Goal: Information Seeking & Learning: Learn about a topic

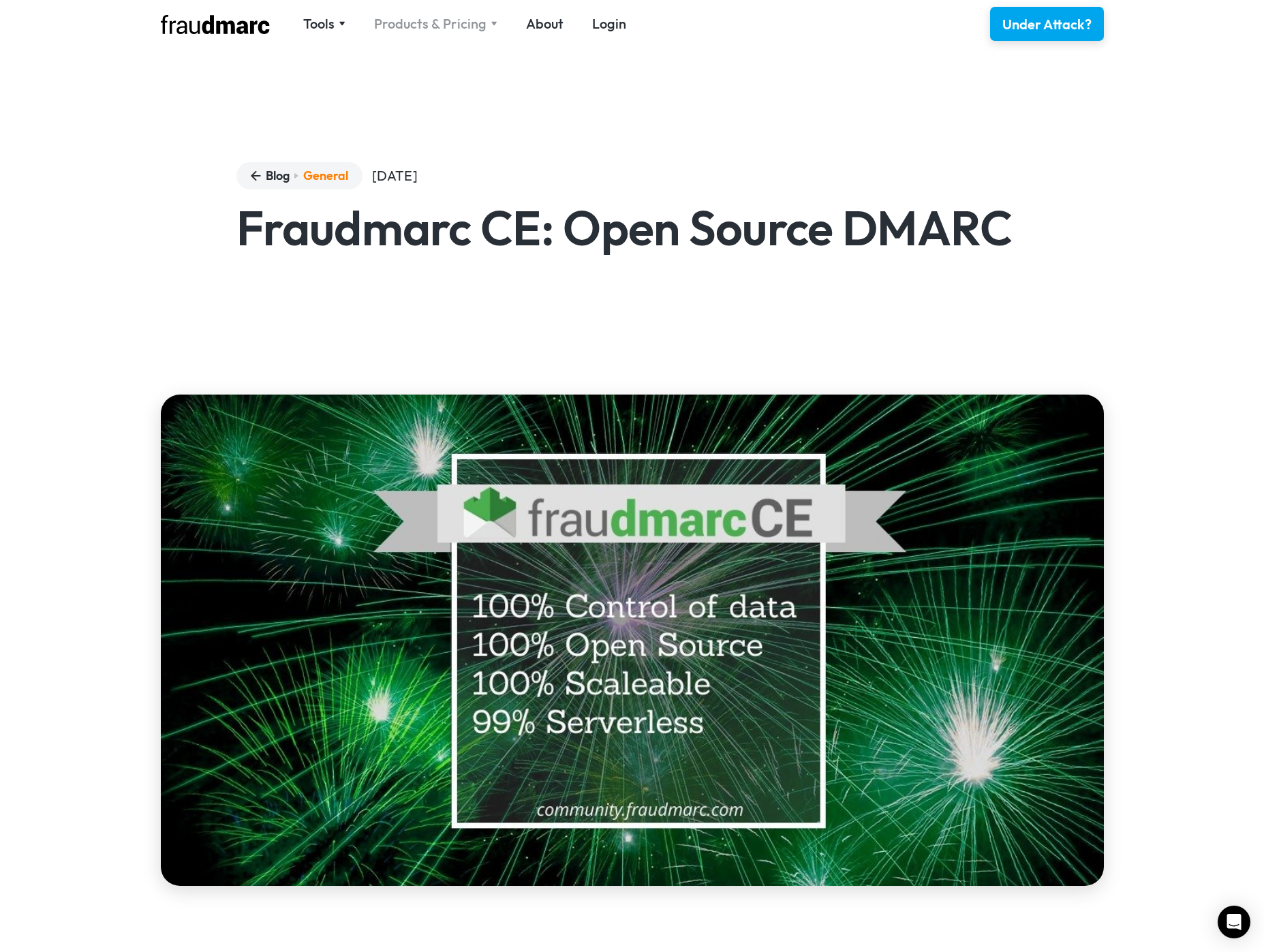
click at [416, 31] on div "Products & Pricing" at bounding box center [430, 24] width 112 height 19
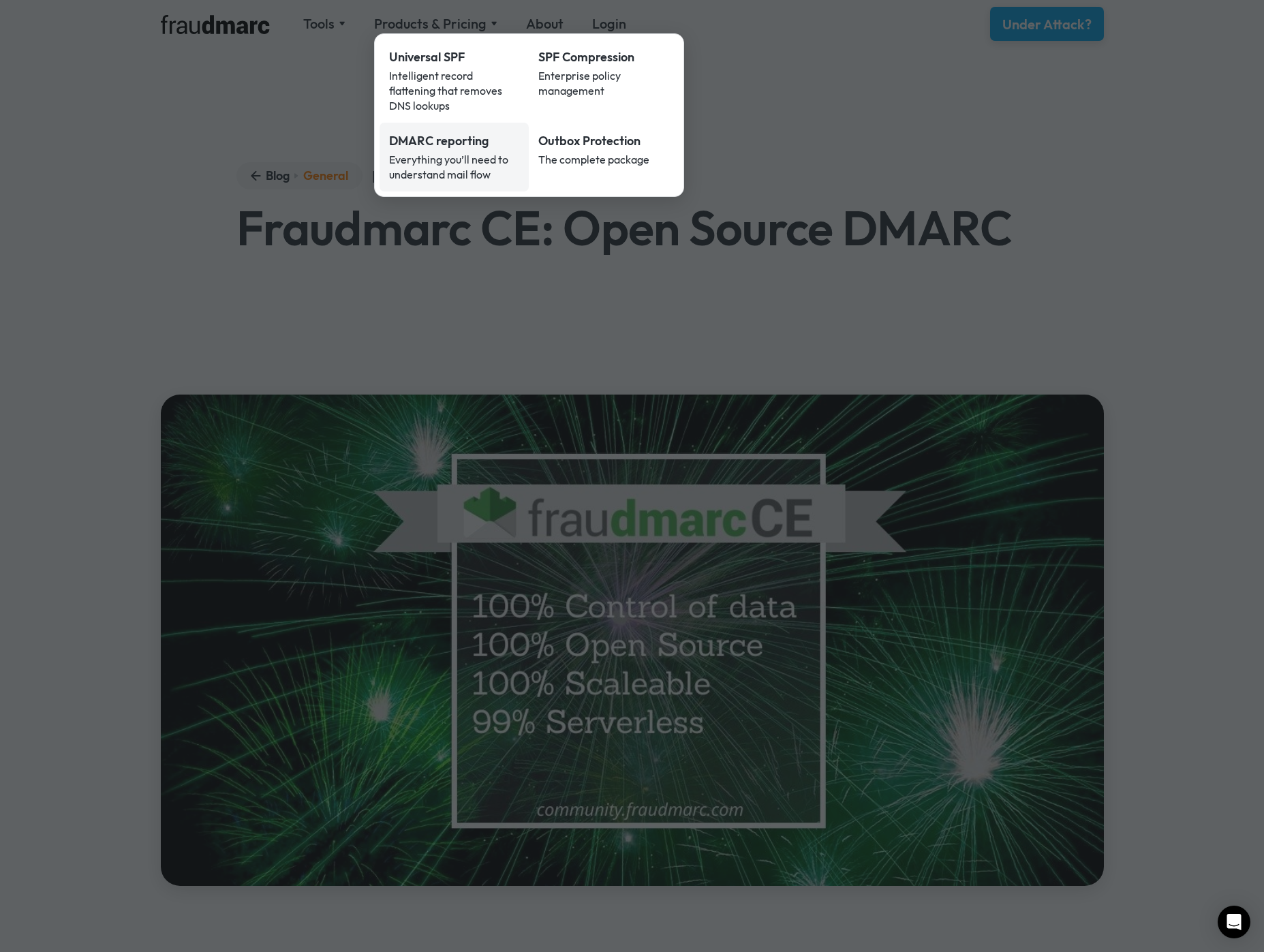
click at [439, 152] on div "Everything you’ll need to understand mail flow" at bounding box center [454, 166] width 131 height 30
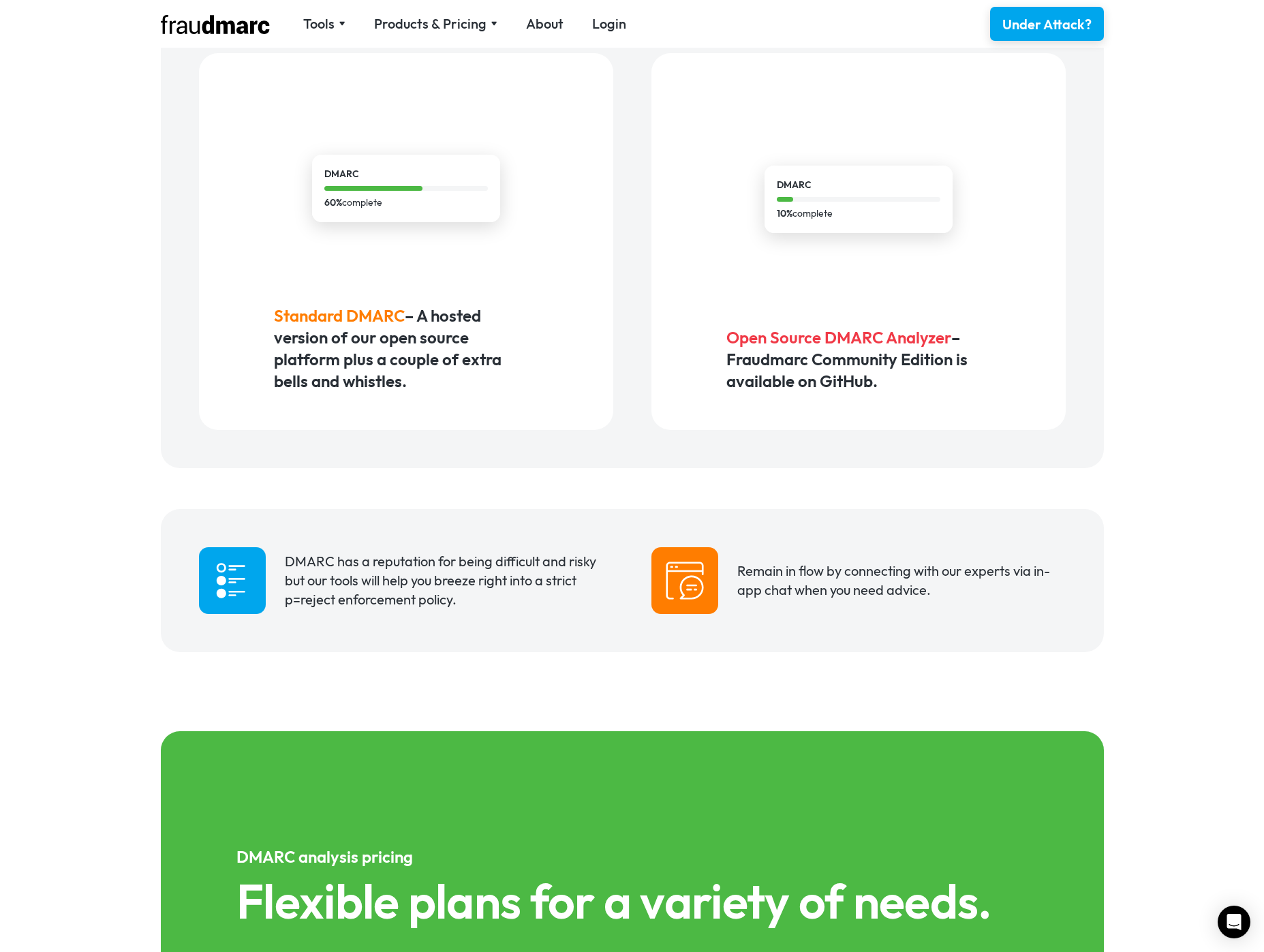
scroll to position [605, 0]
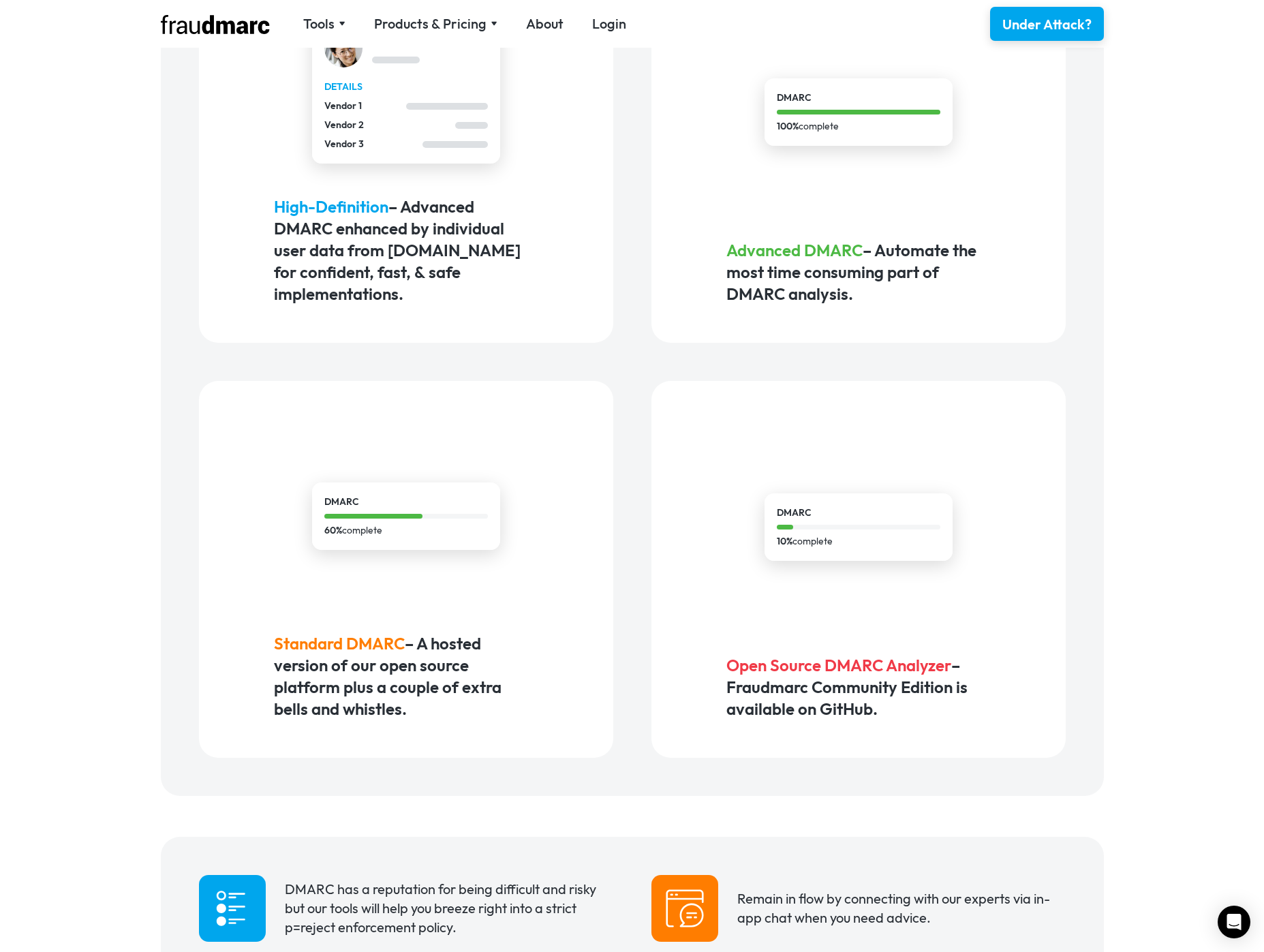
click at [874, 528] on div at bounding box center [858, 527] width 164 height 5
click at [845, 661] on span "Open Source DMARC Analyzer" at bounding box center [839, 665] width 225 height 21
drag, startPoint x: 952, startPoint y: 662, endPoint x: 731, endPoint y: 660, distance: 221.0
click at [731, 660] on span "Open Source DMARC Analyzer" at bounding box center [839, 665] width 225 height 21
copy span "Open Source DMARC Analyzer"
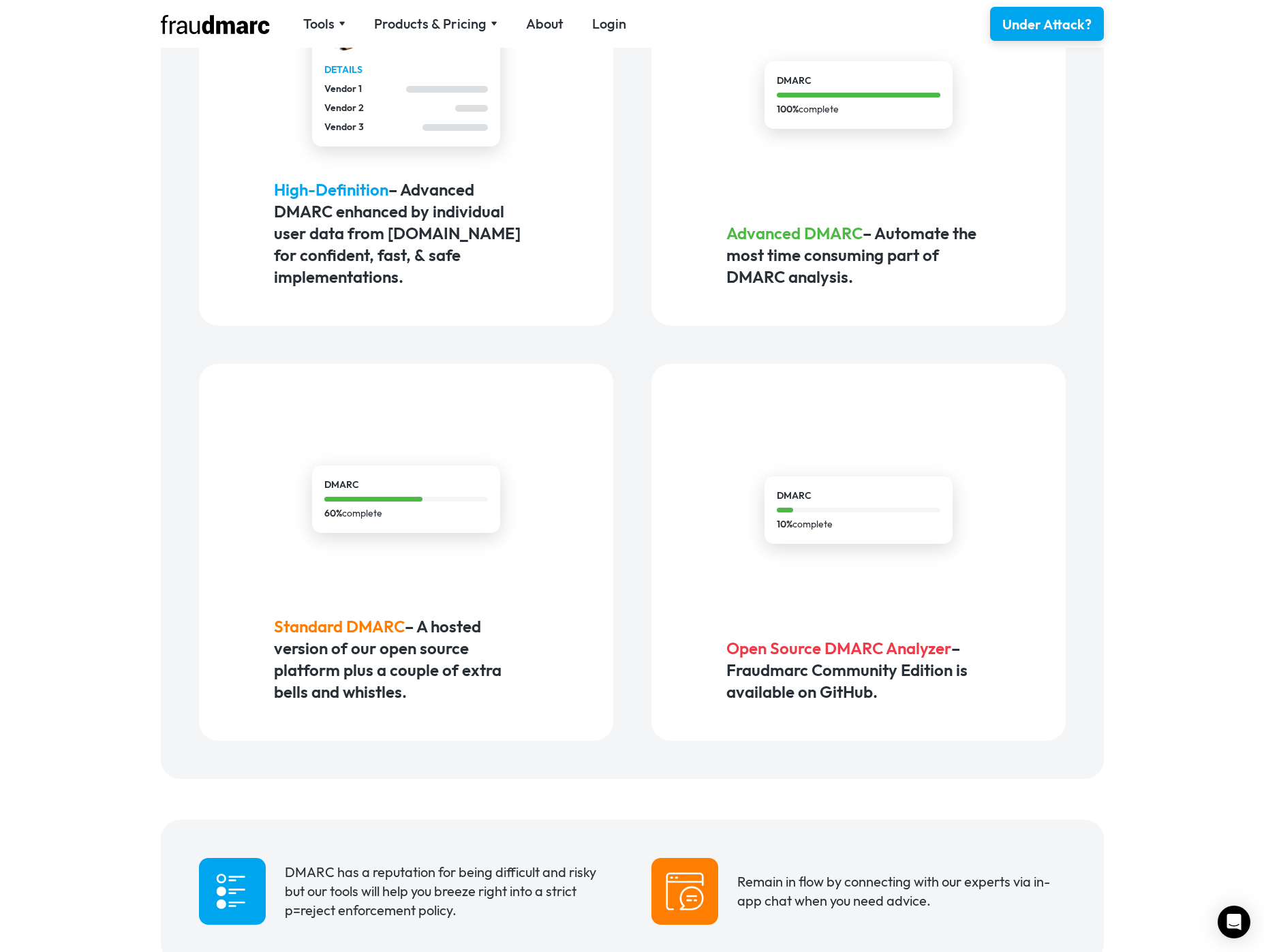
scroll to position [837, 0]
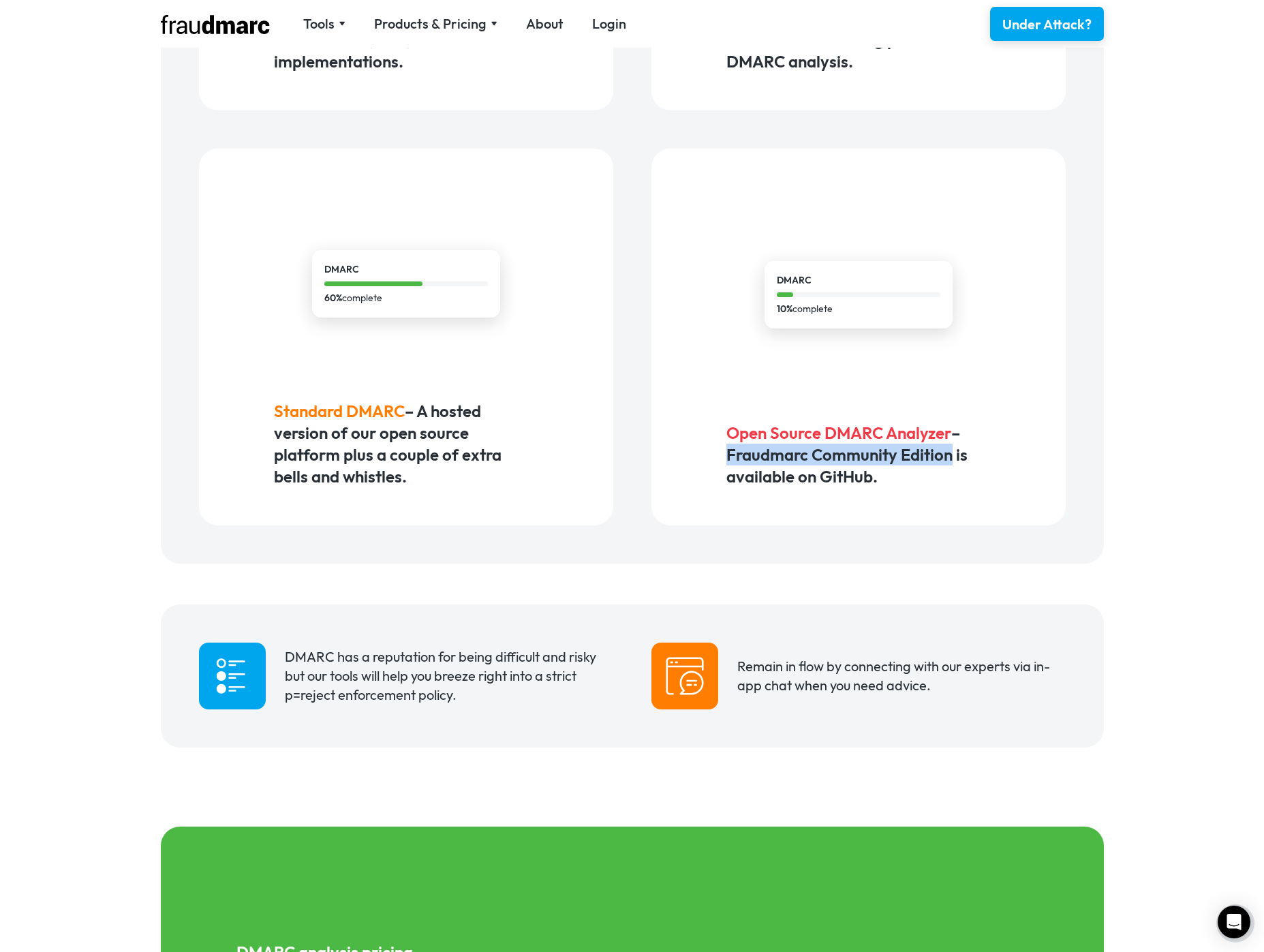
drag, startPoint x: 953, startPoint y: 453, endPoint x: 724, endPoint y: 457, distance: 229.0
click at [724, 457] on div "DMARC 10% complete Open Source DMARC Analyzer – Fraudmarc Community Edition is …" at bounding box center [858, 336] width 414 height 377
copy h5 "Fraudmarc Community Edition"
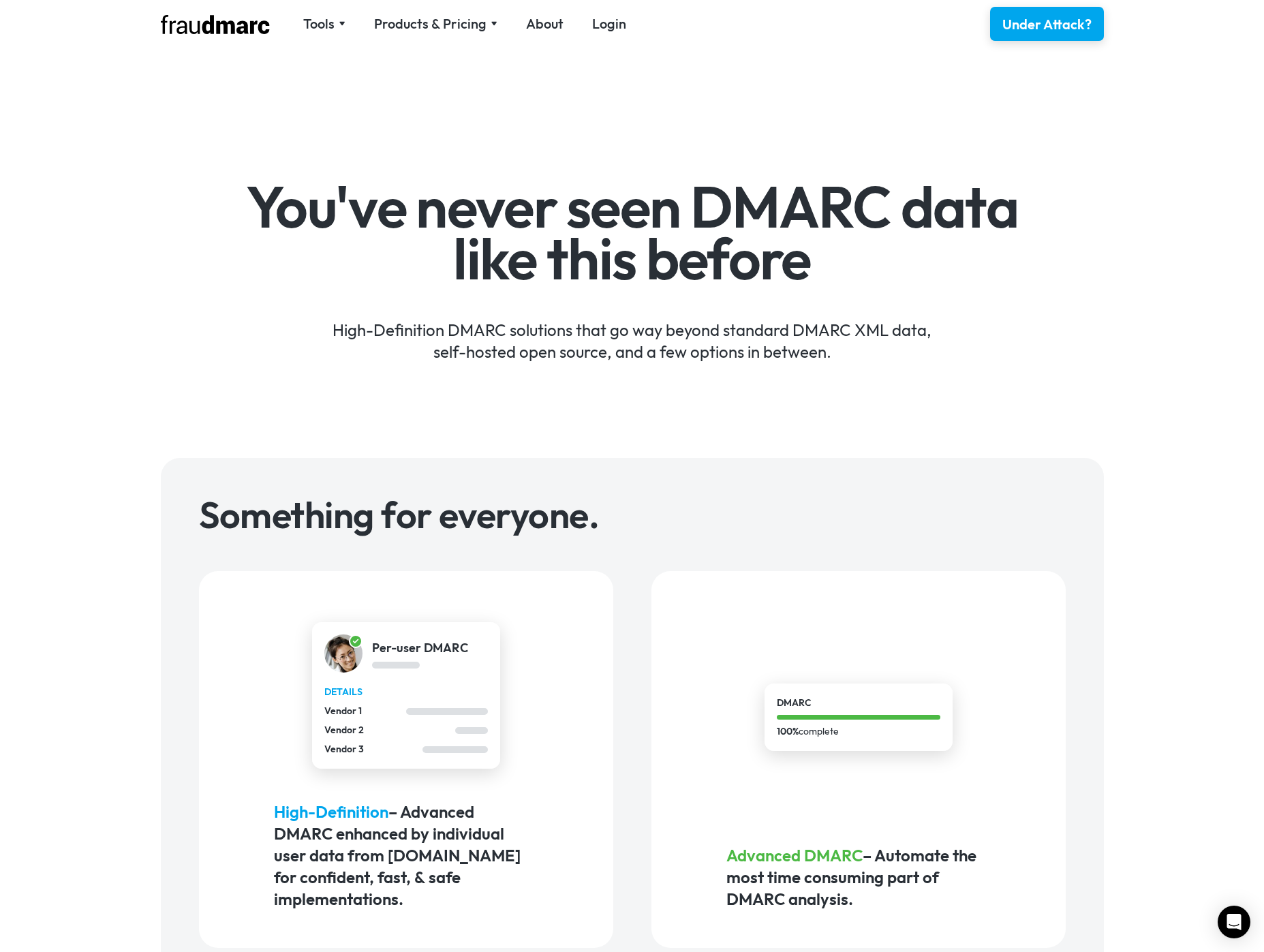
scroll to position [837, 0]
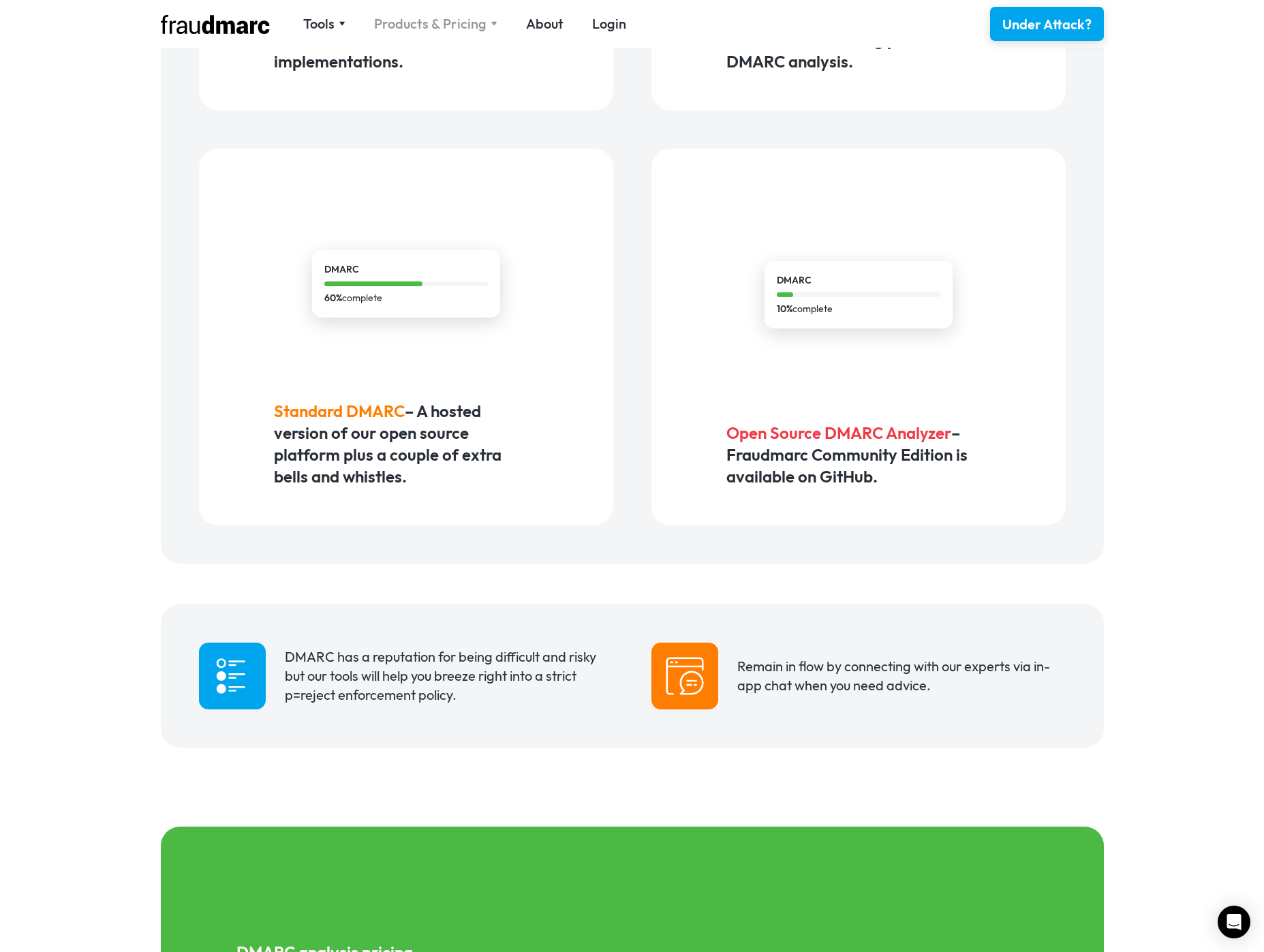
click at [408, 25] on div "Products & Pricing" at bounding box center [430, 24] width 112 height 19
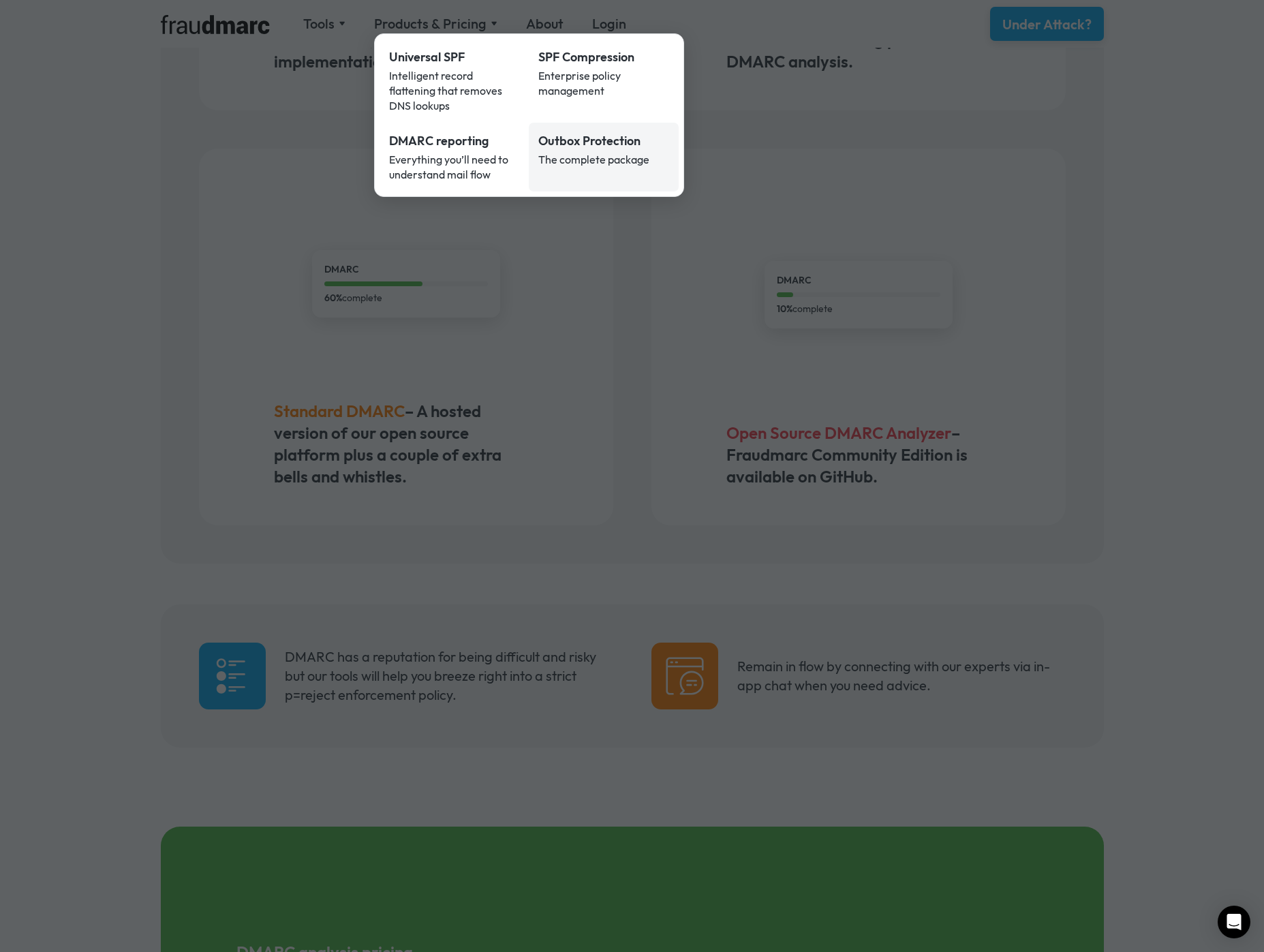
click at [552, 152] on div "The complete package" at bounding box center [604, 159] width 131 height 15
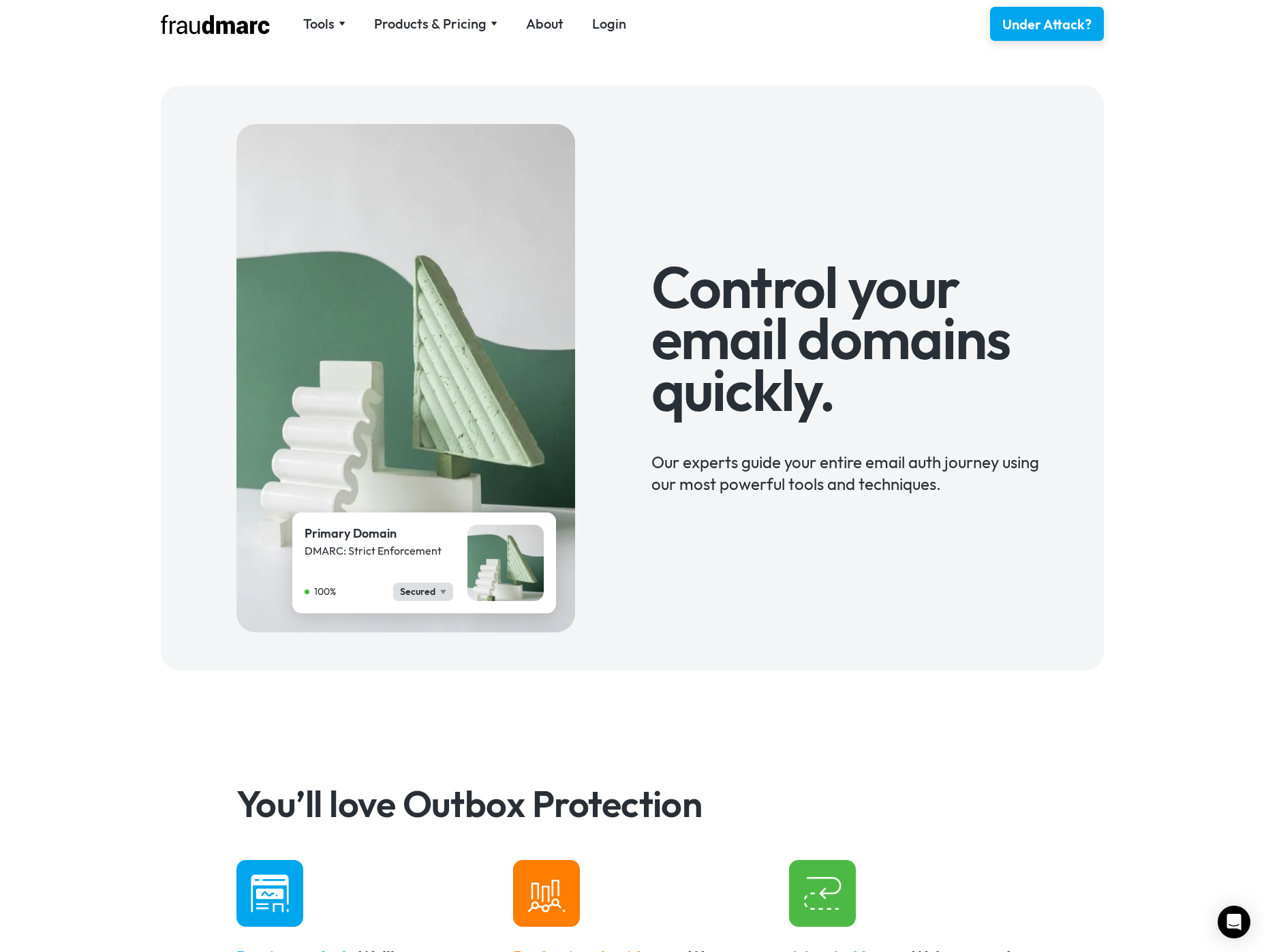
click at [348, 10] on div "Tools SPF Record Check Inspect any domain's SPF record and learn how to fix it …" at bounding box center [632, 24] width 981 height 48
click at [343, 17] on div "Tools" at bounding box center [323, 24] width 42 height 19
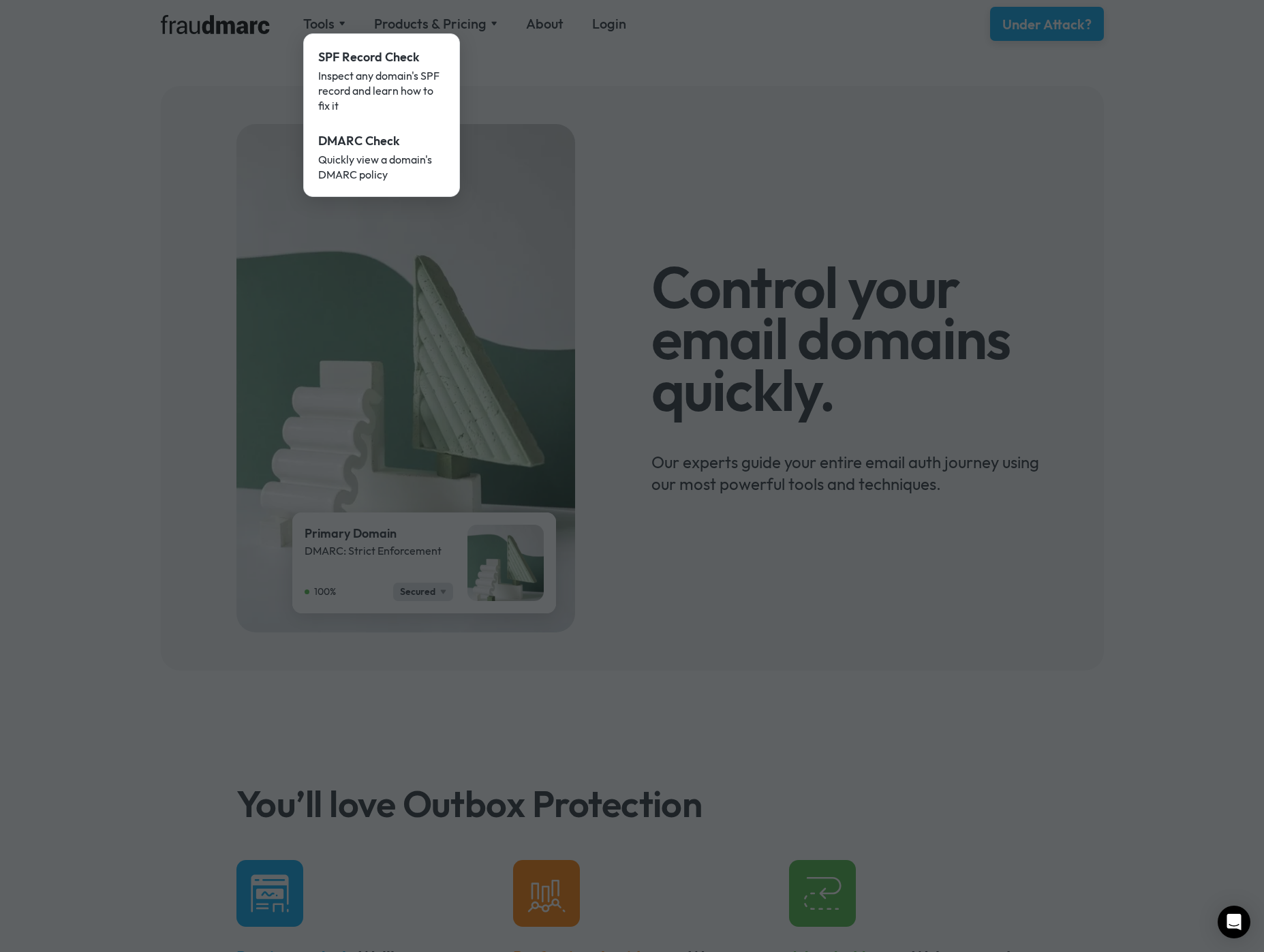
click at [228, 9] on div at bounding box center [632, 476] width 1264 height 952
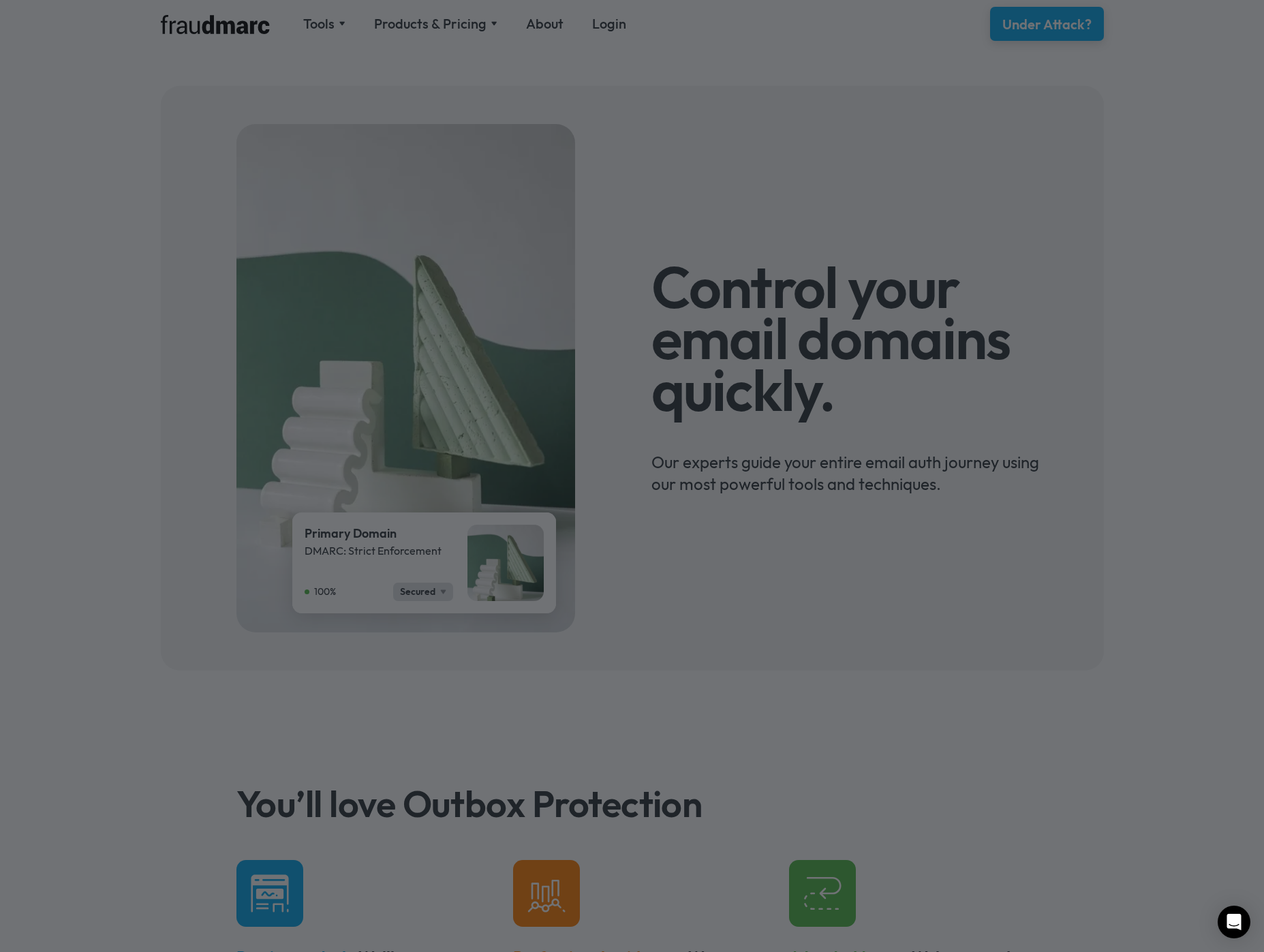
click at [234, 21] on div at bounding box center [632, 476] width 1264 height 952
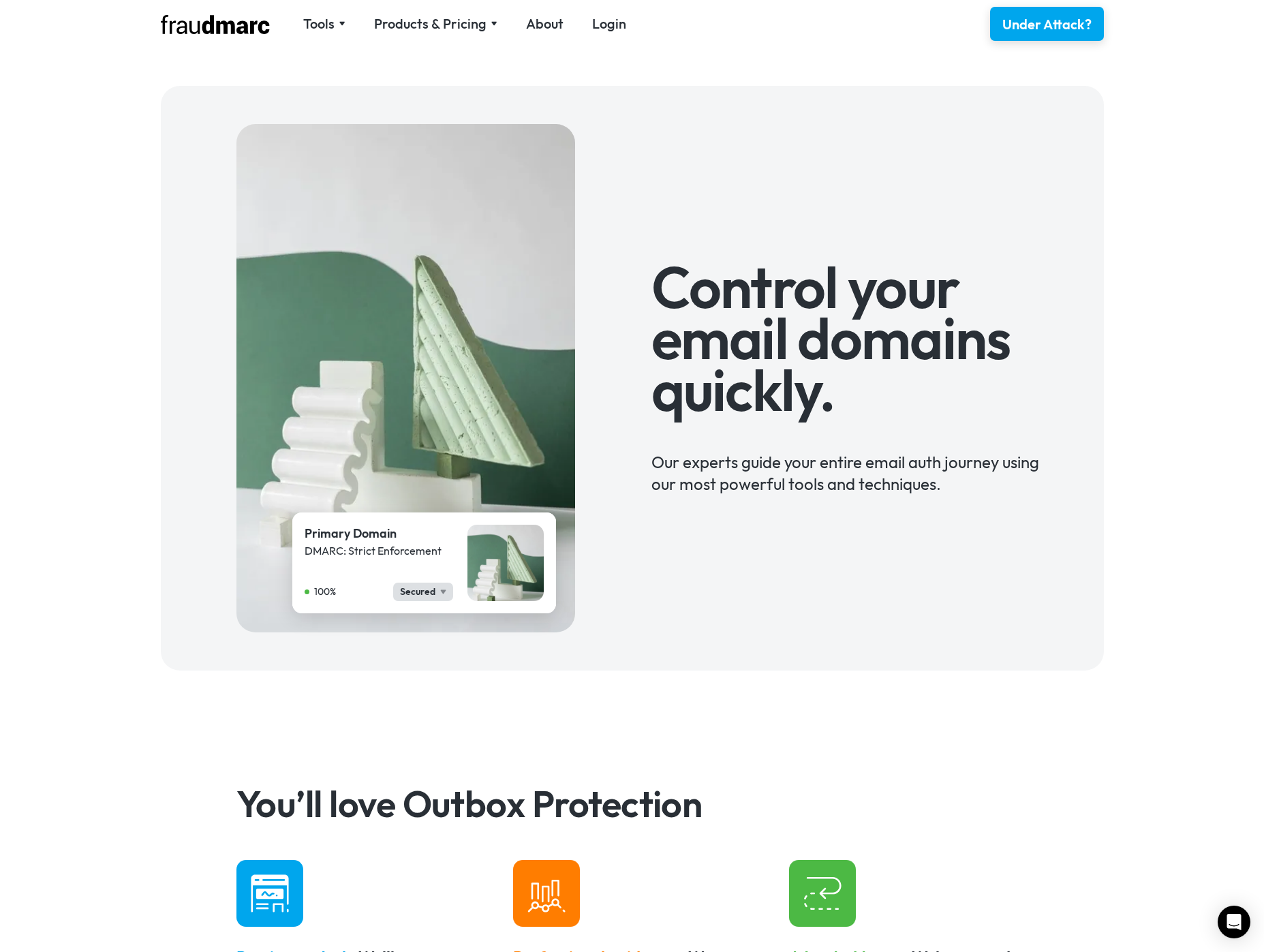
click at [256, 31] on img at bounding box center [214, 24] width 109 height 19
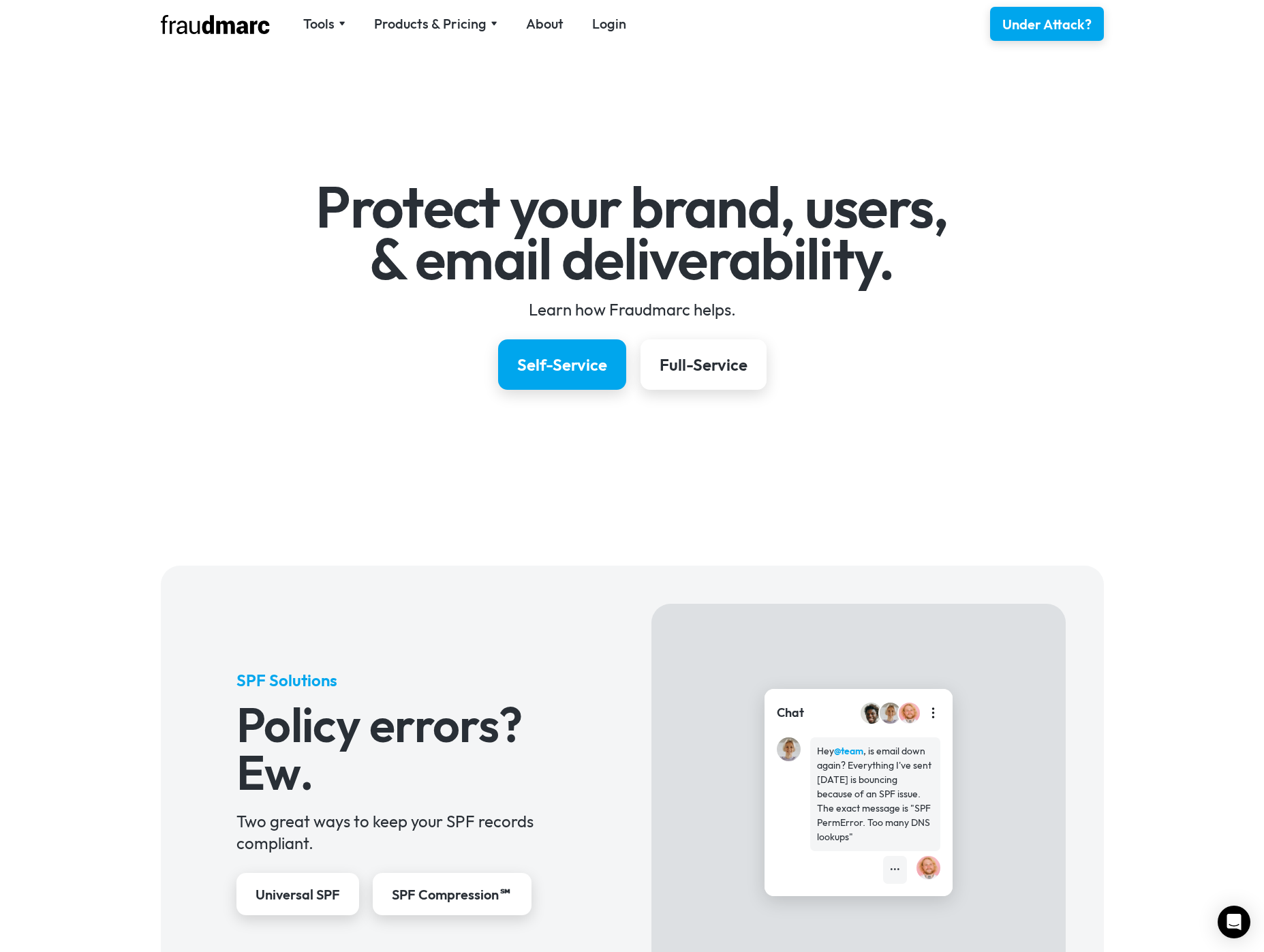
drag, startPoint x: 0, startPoint y: 0, endPoint x: 256, endPoint y: 32, distance: 258.0
click at [256, 32] on img at bounding box center [214, 24] width 109 height 19
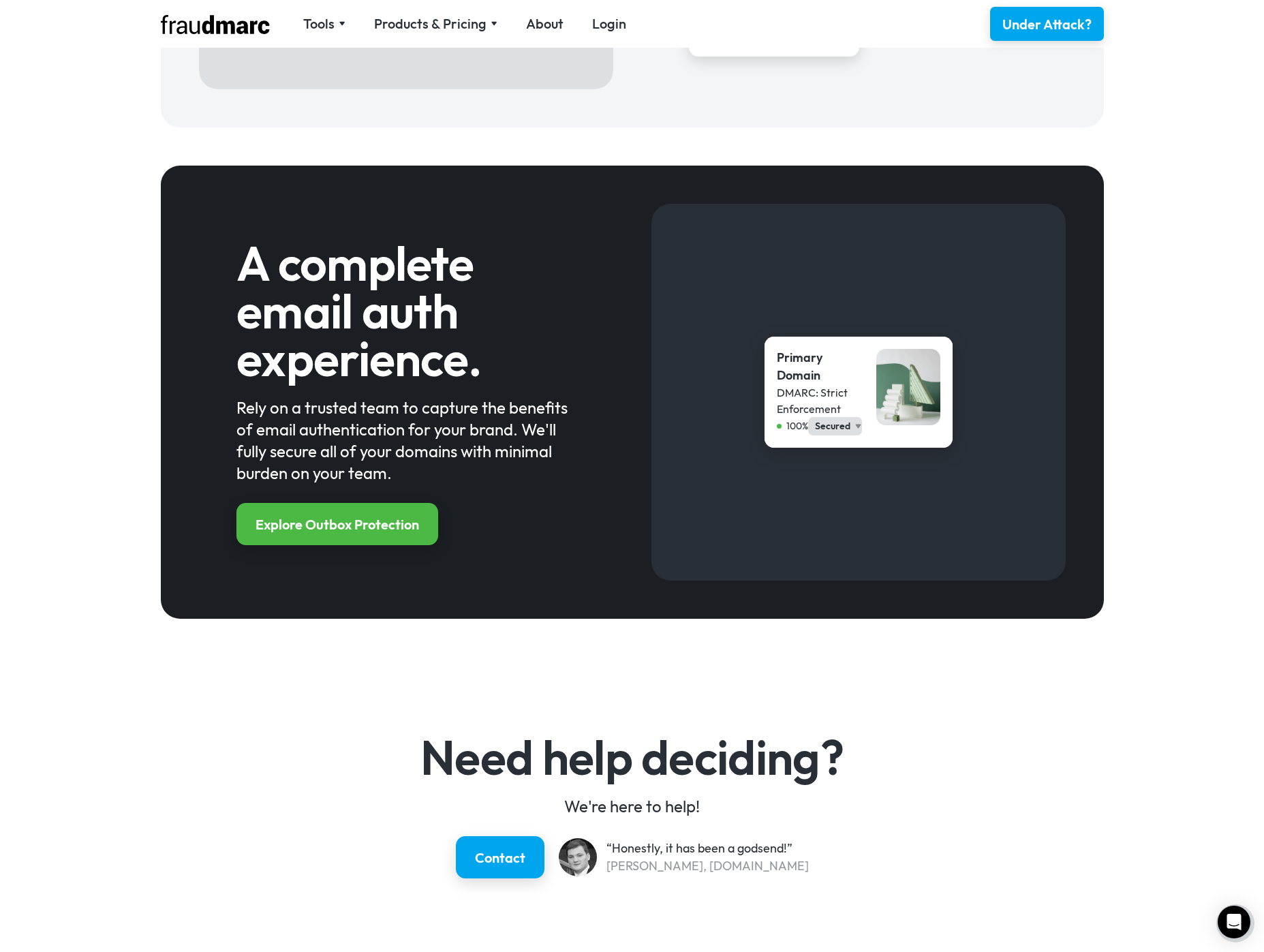
scroll to position [1410, 0]
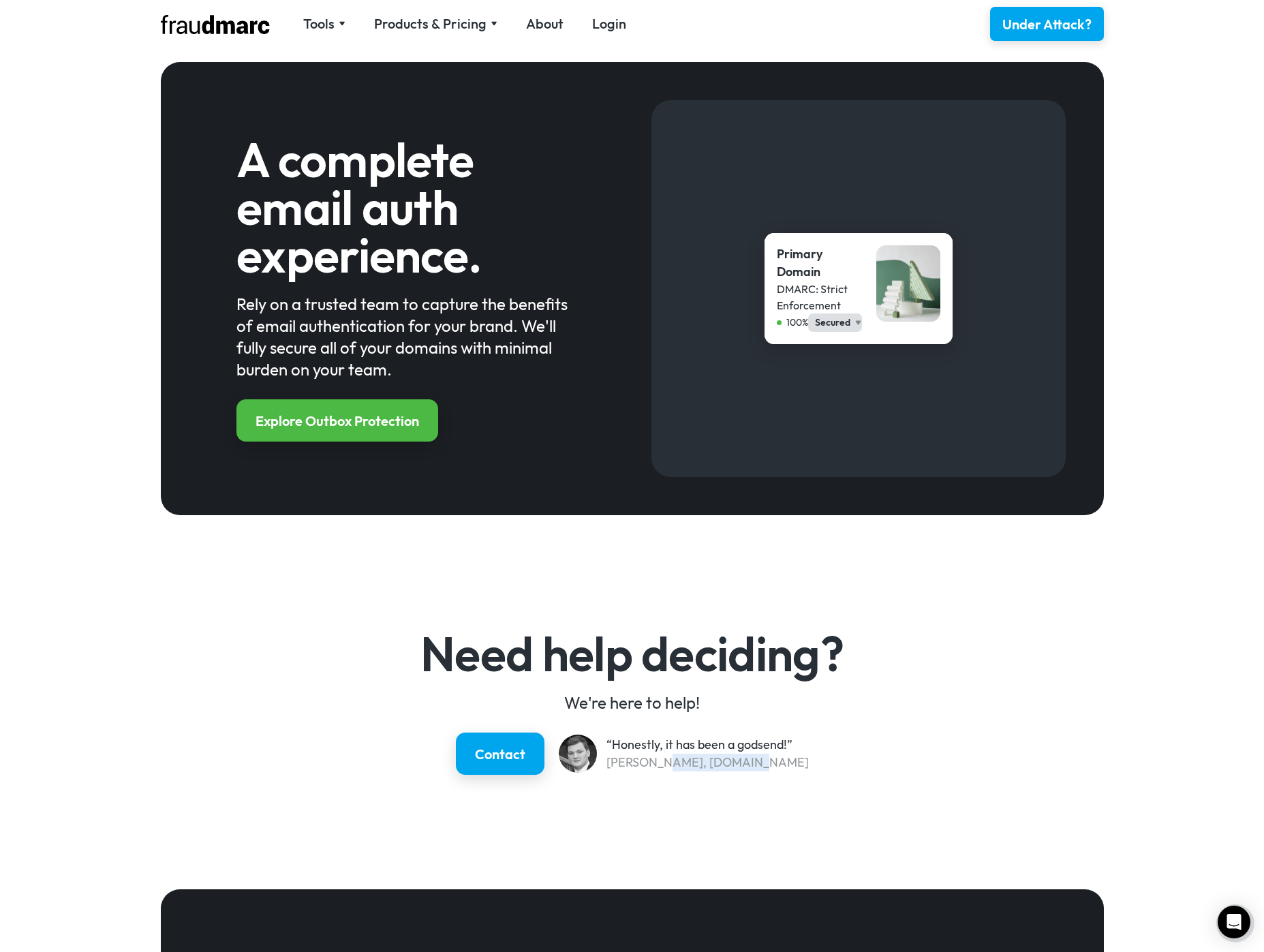
drag, startPoint x: 667, startPoint y: 761, endPoint x: 760, endPoint y: 762, distance: 93.0
click at [760, 762] on div "[PERSON_NAME], [DOMAIN_NAME]" at bounding box center [707, 762] width 202 height 18
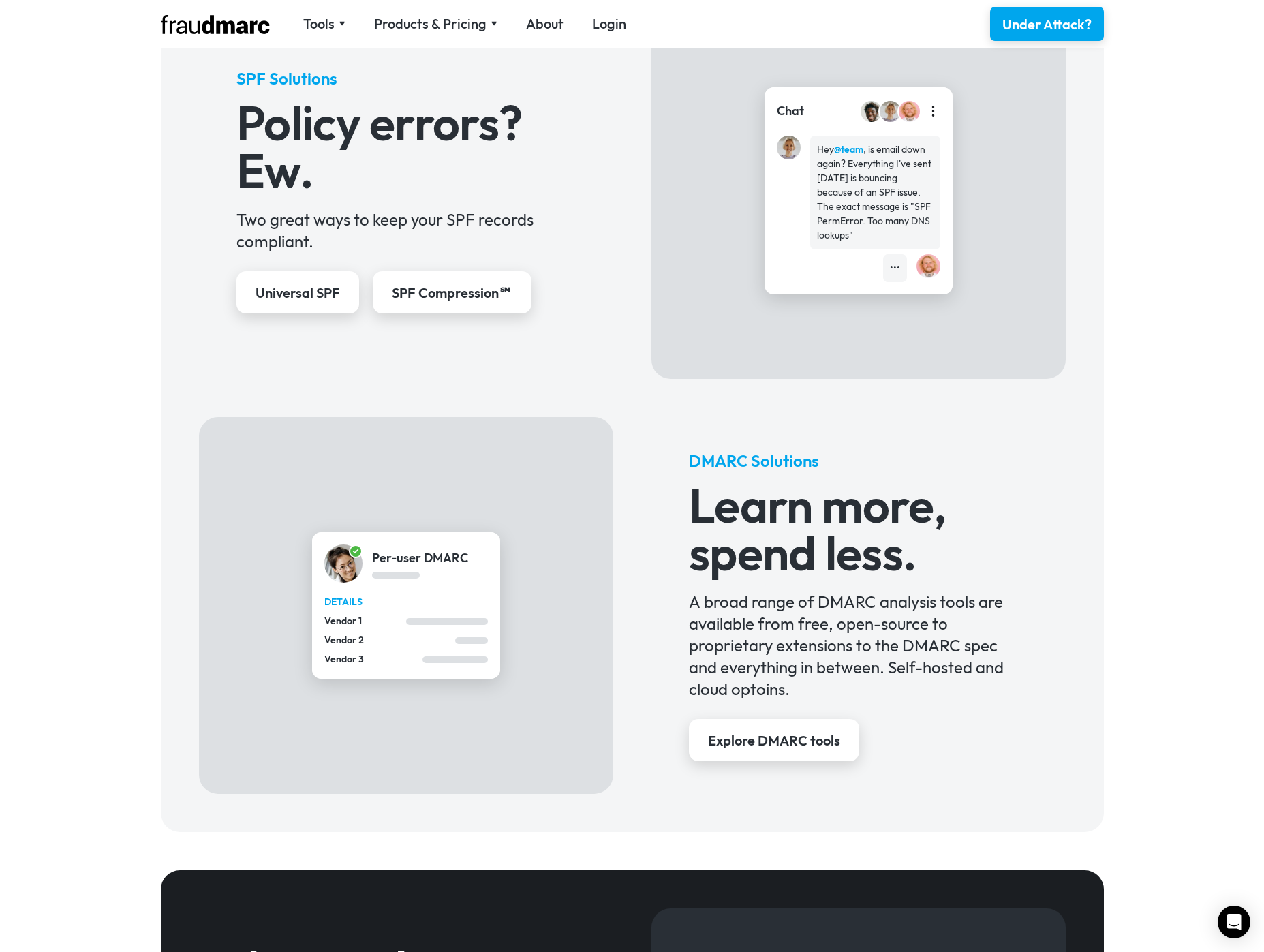
scroll to position [0, 0]
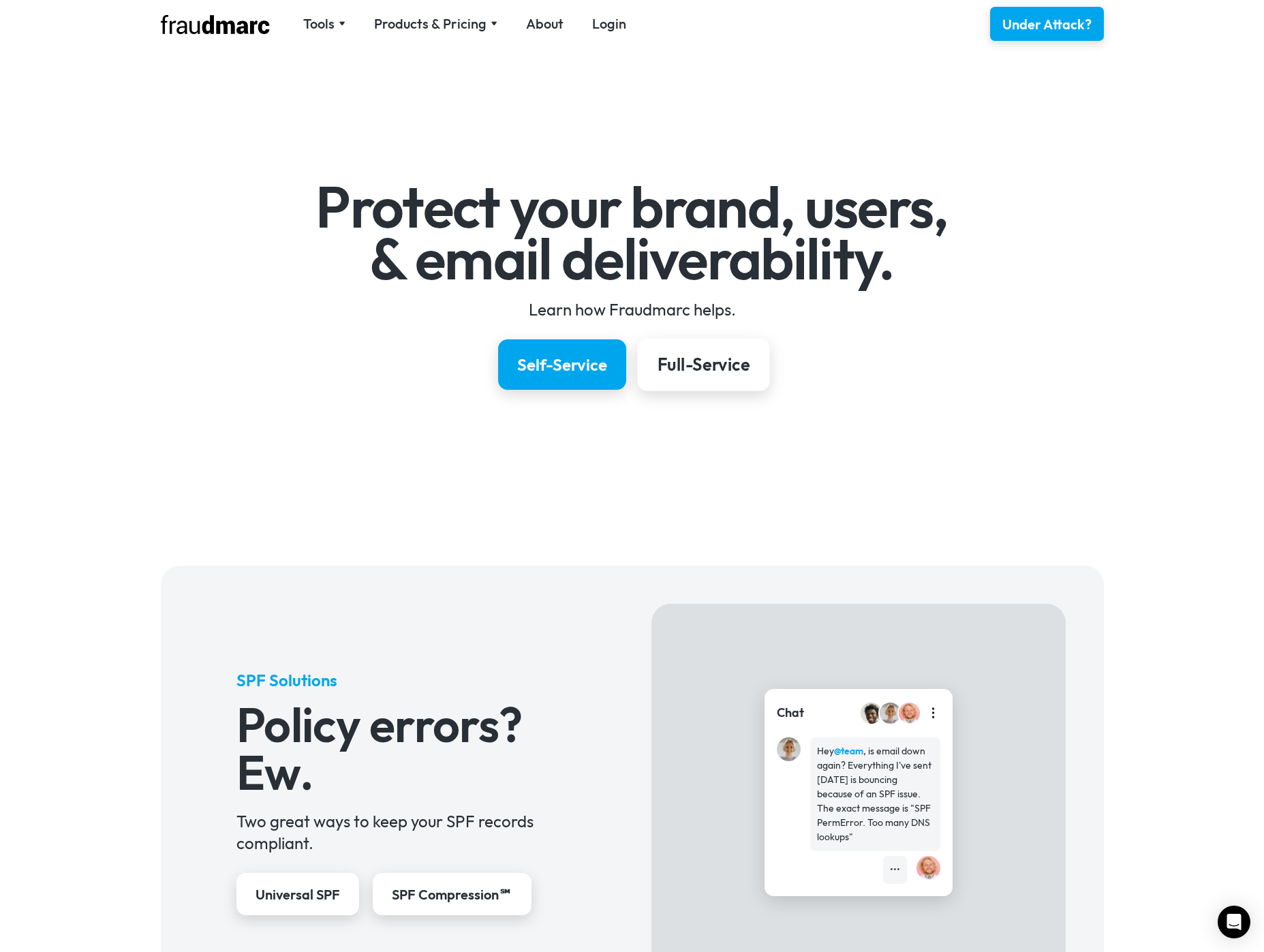
click at [707, 384] on link "Full-Service" at bounding box center [703, 365] width 132 height 53
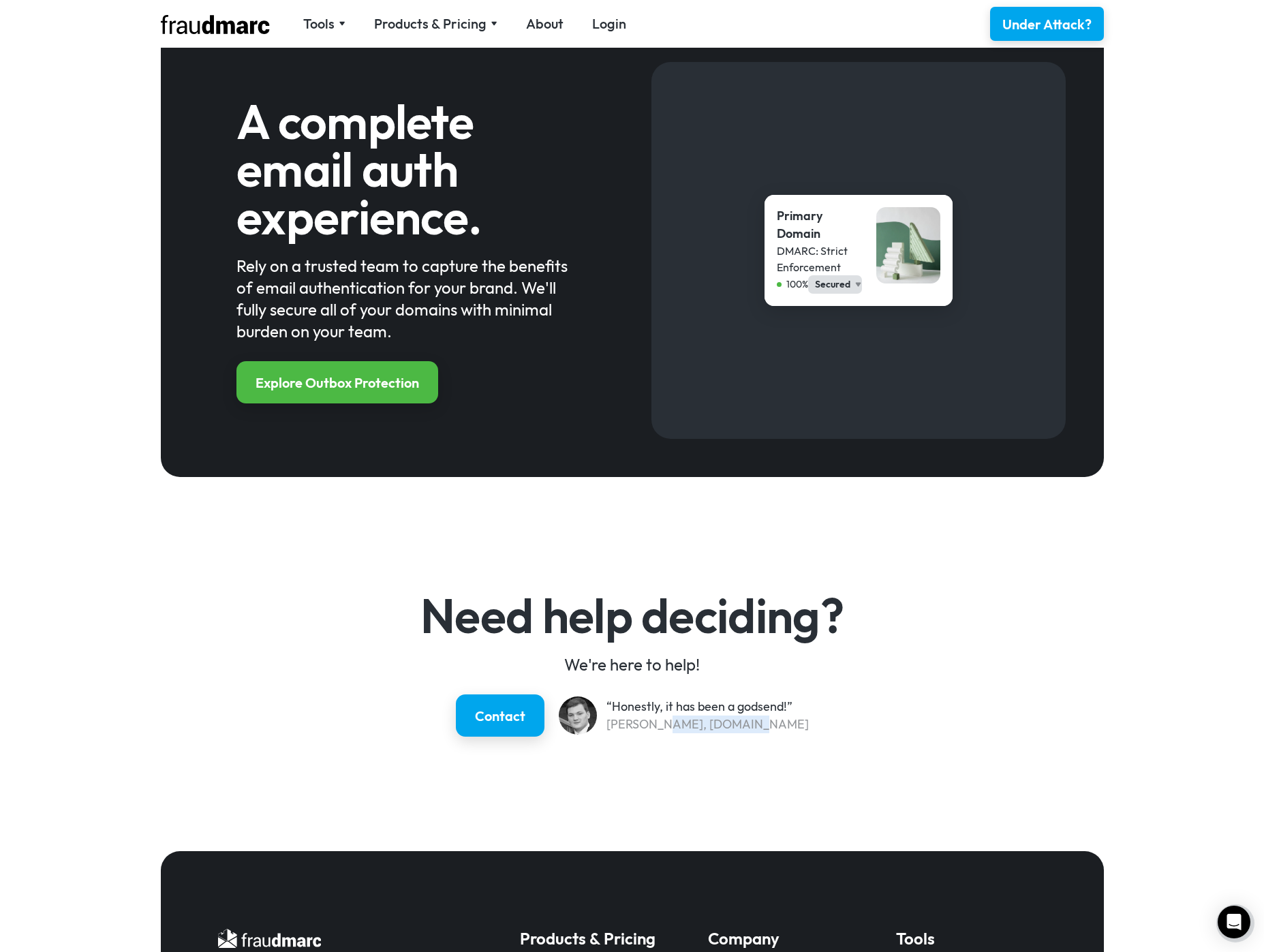
scroll to position [1453, 0]
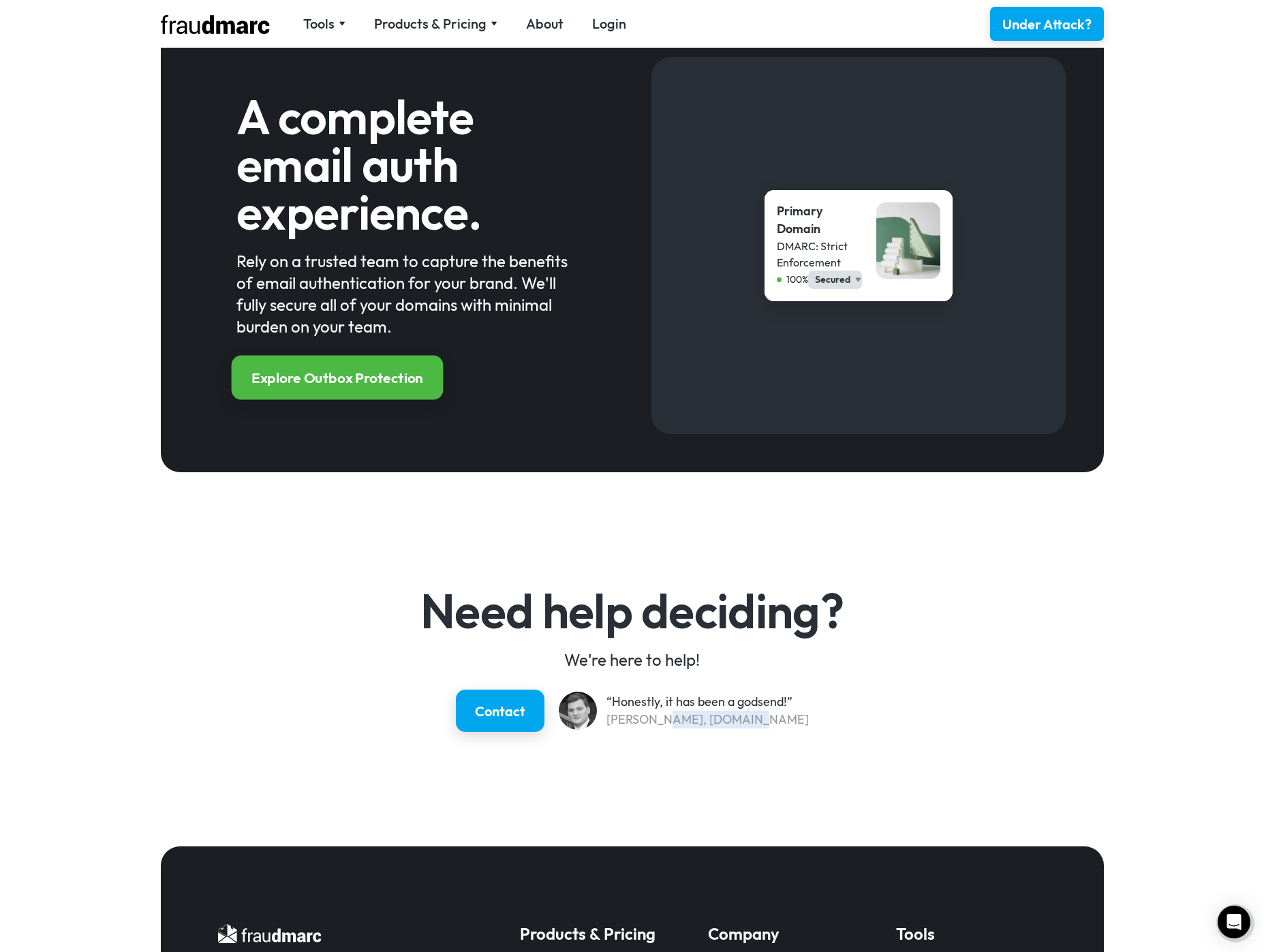
click at [386, 382] on div "Explore Outbox Protection" at bounding box center [337, 378] width 172 height 20
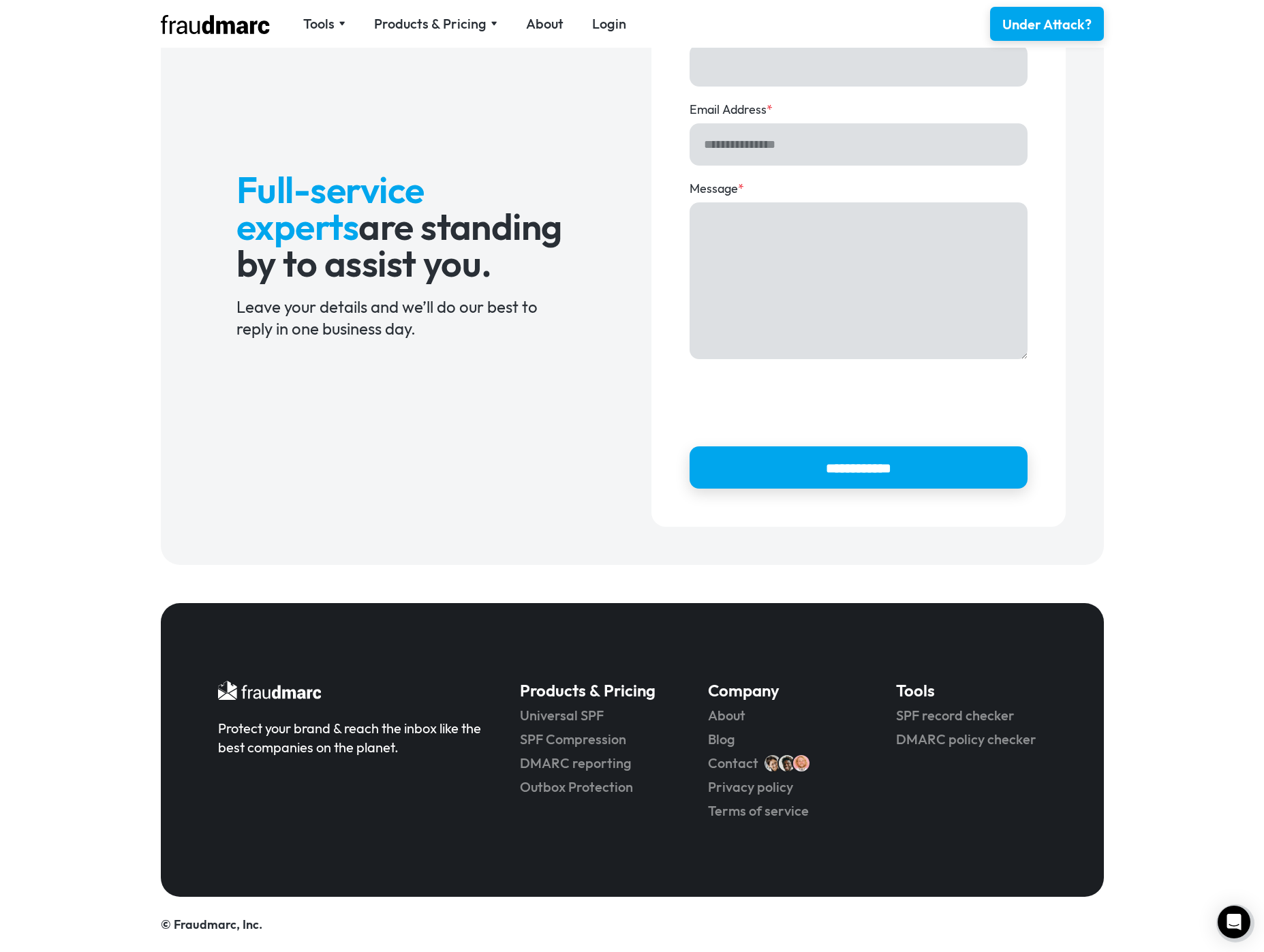
scroll to position [1140, 0]
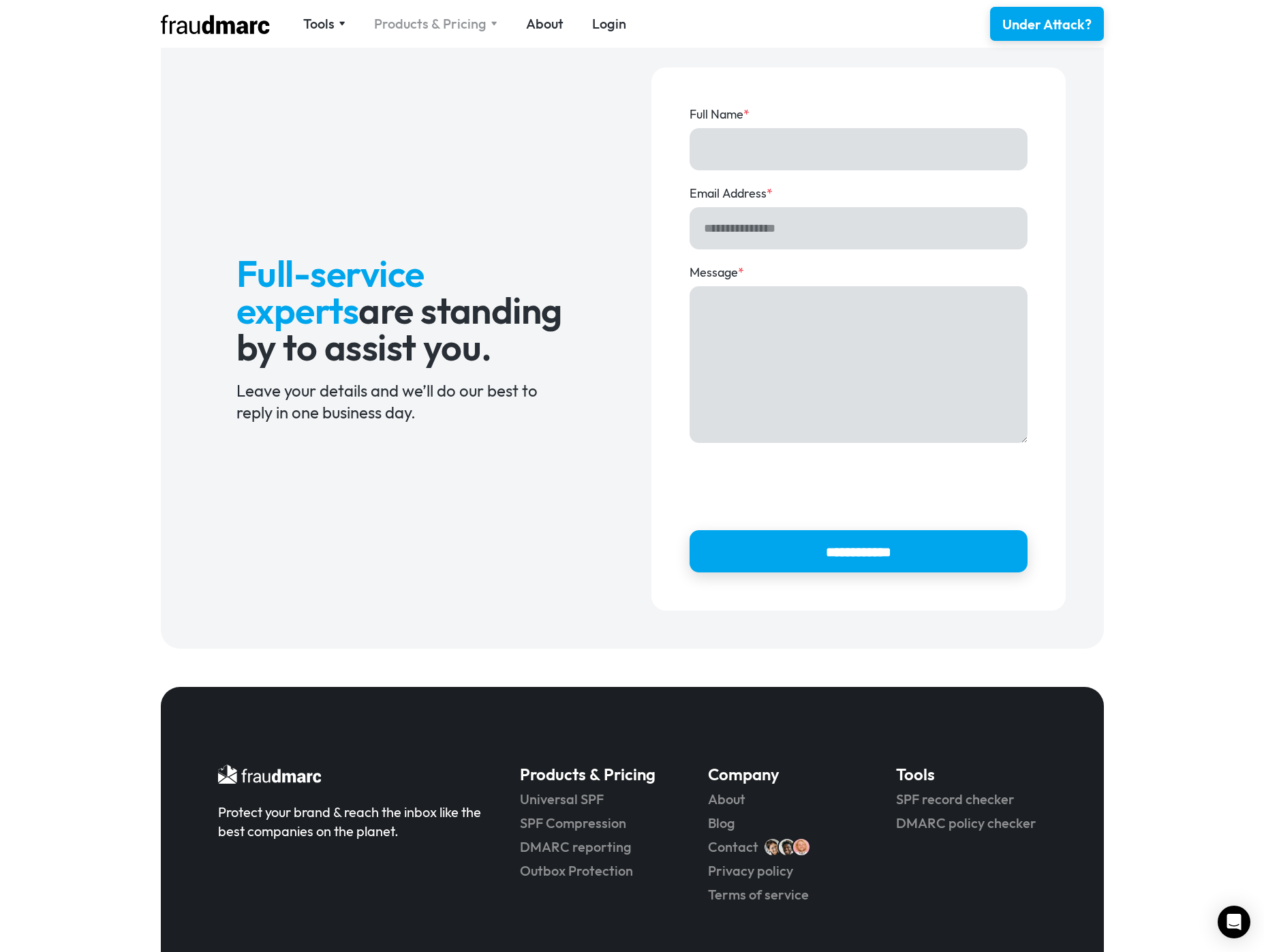
click at [436, 22] on div "Products & Pricing" at bounding box center [430, 24] width 112 height 19
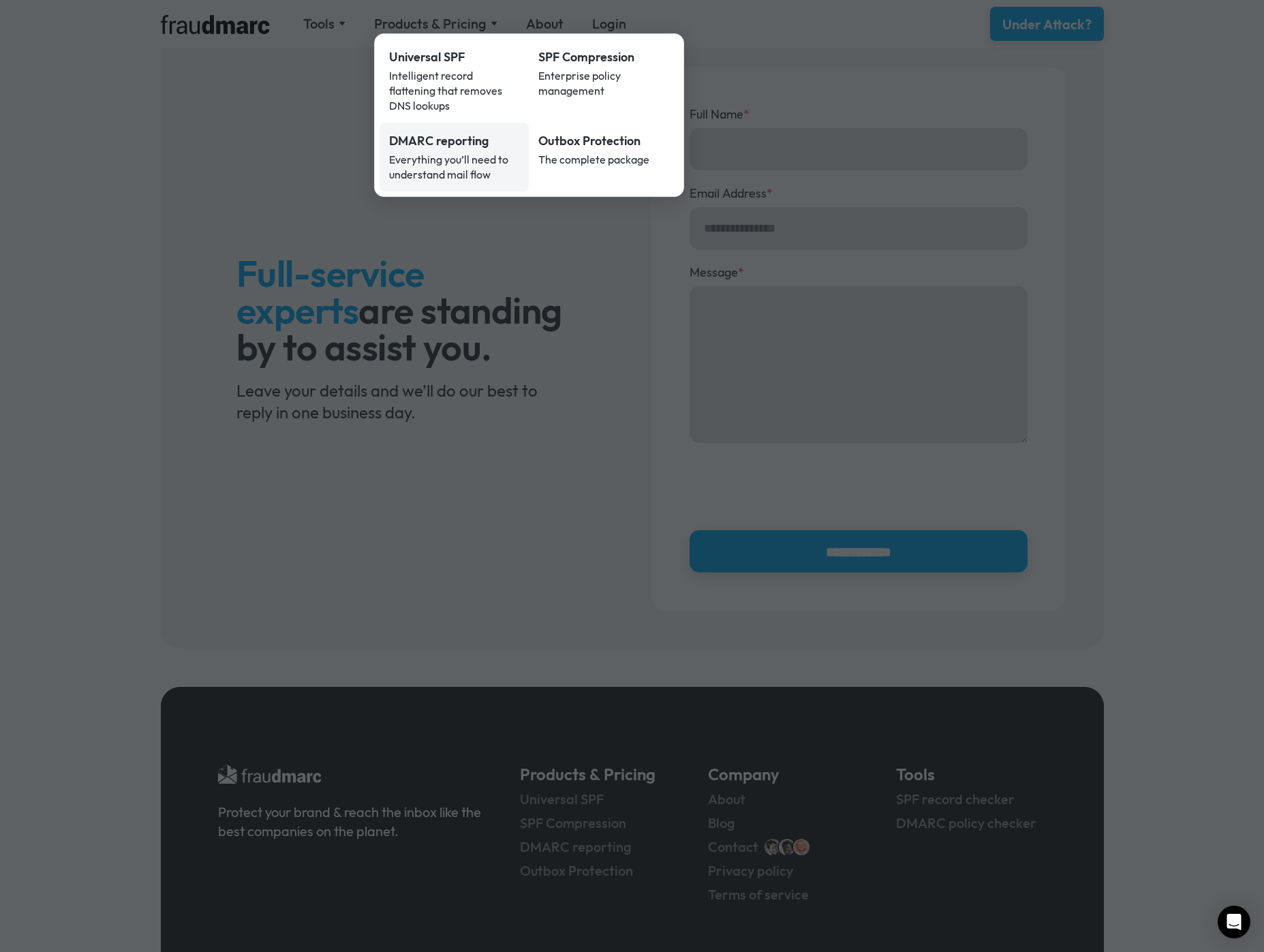
click at [511, 152] on div "Everything you’ll need to understand mail flow" at bounding box center [454, 166] width 131 height 30
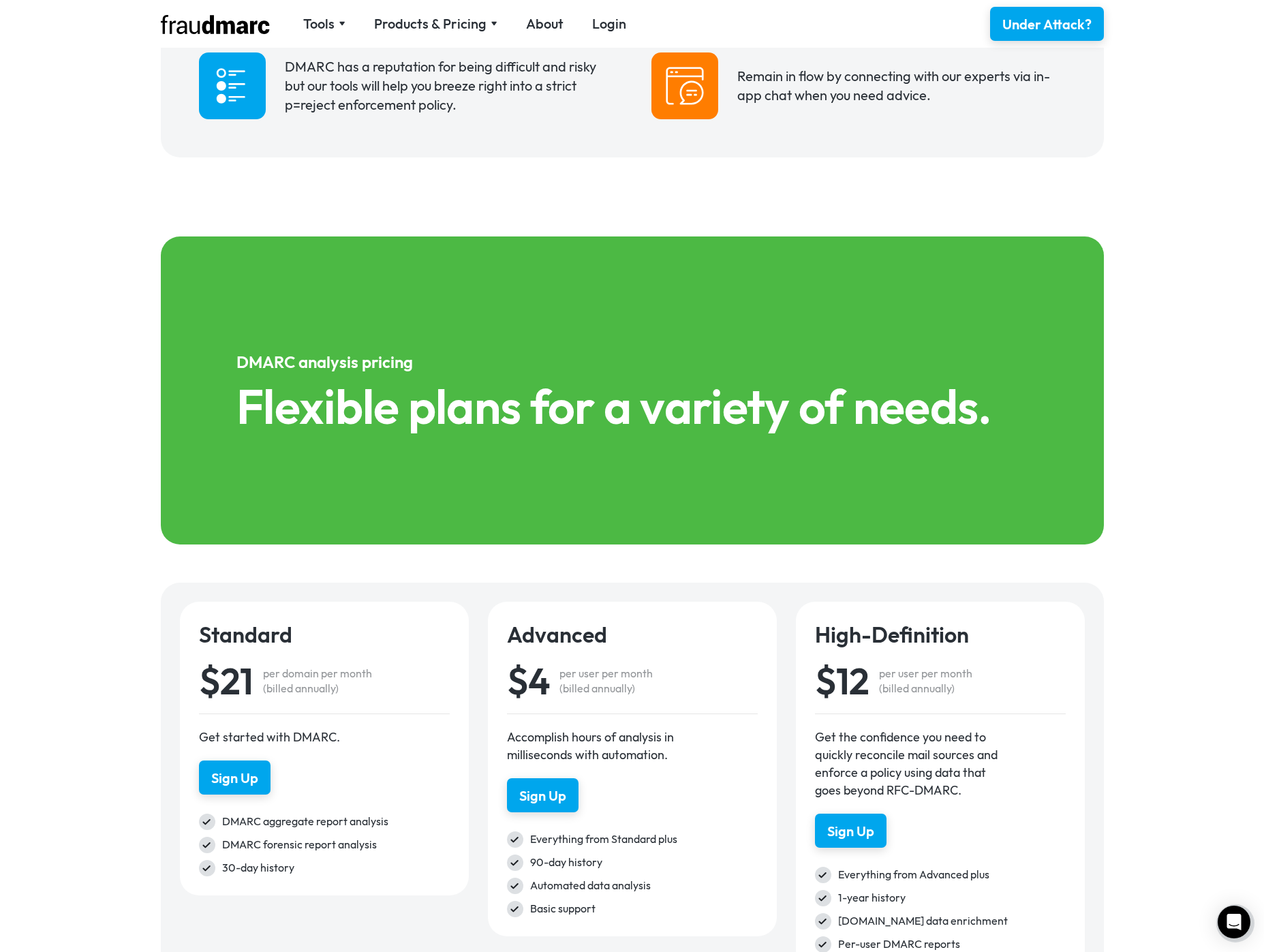
scroll to position [1699, 0]
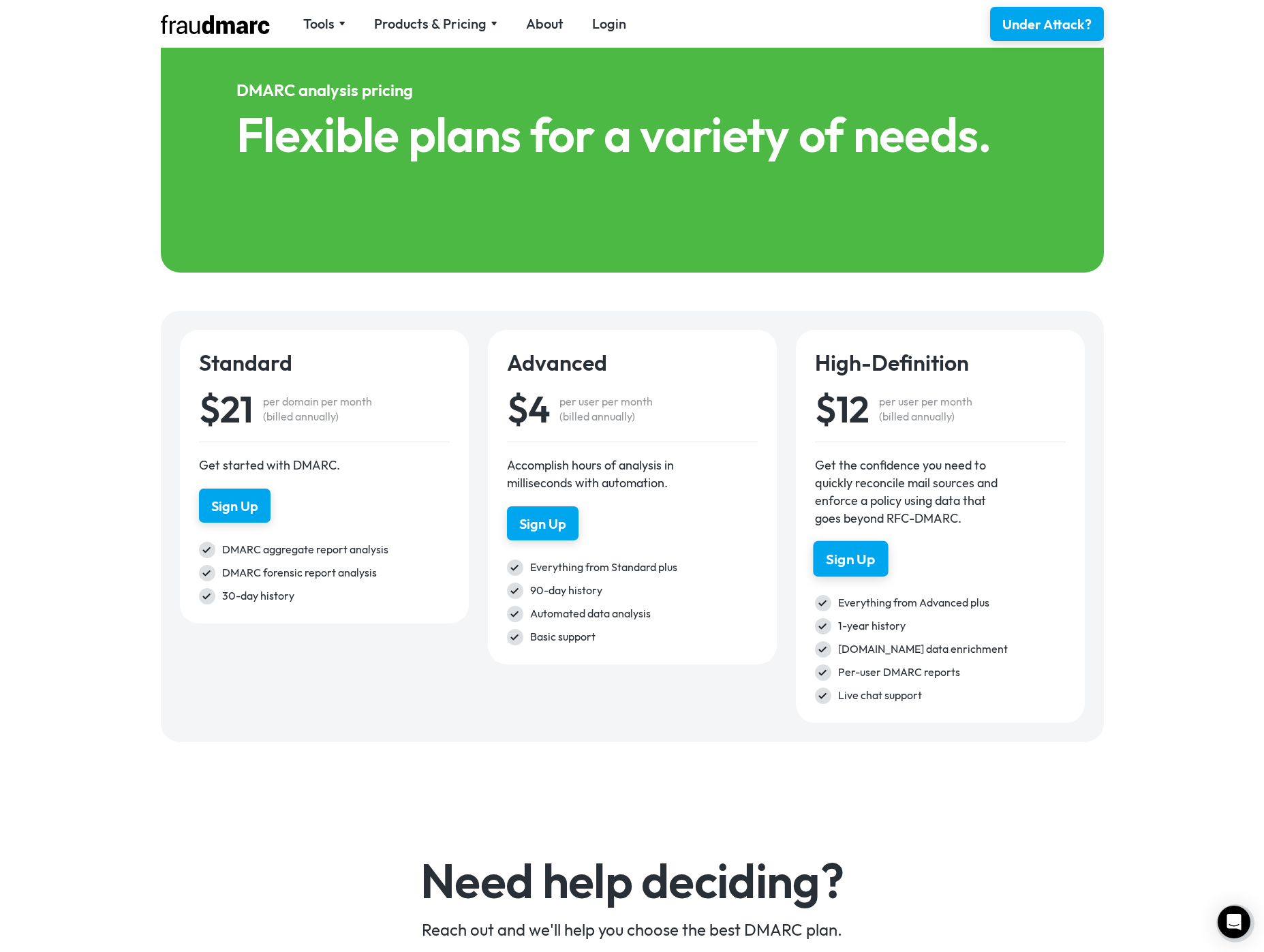
click at [872, 551] on div "Sign Up" at bounding box center [850, 559] width 49 height 20
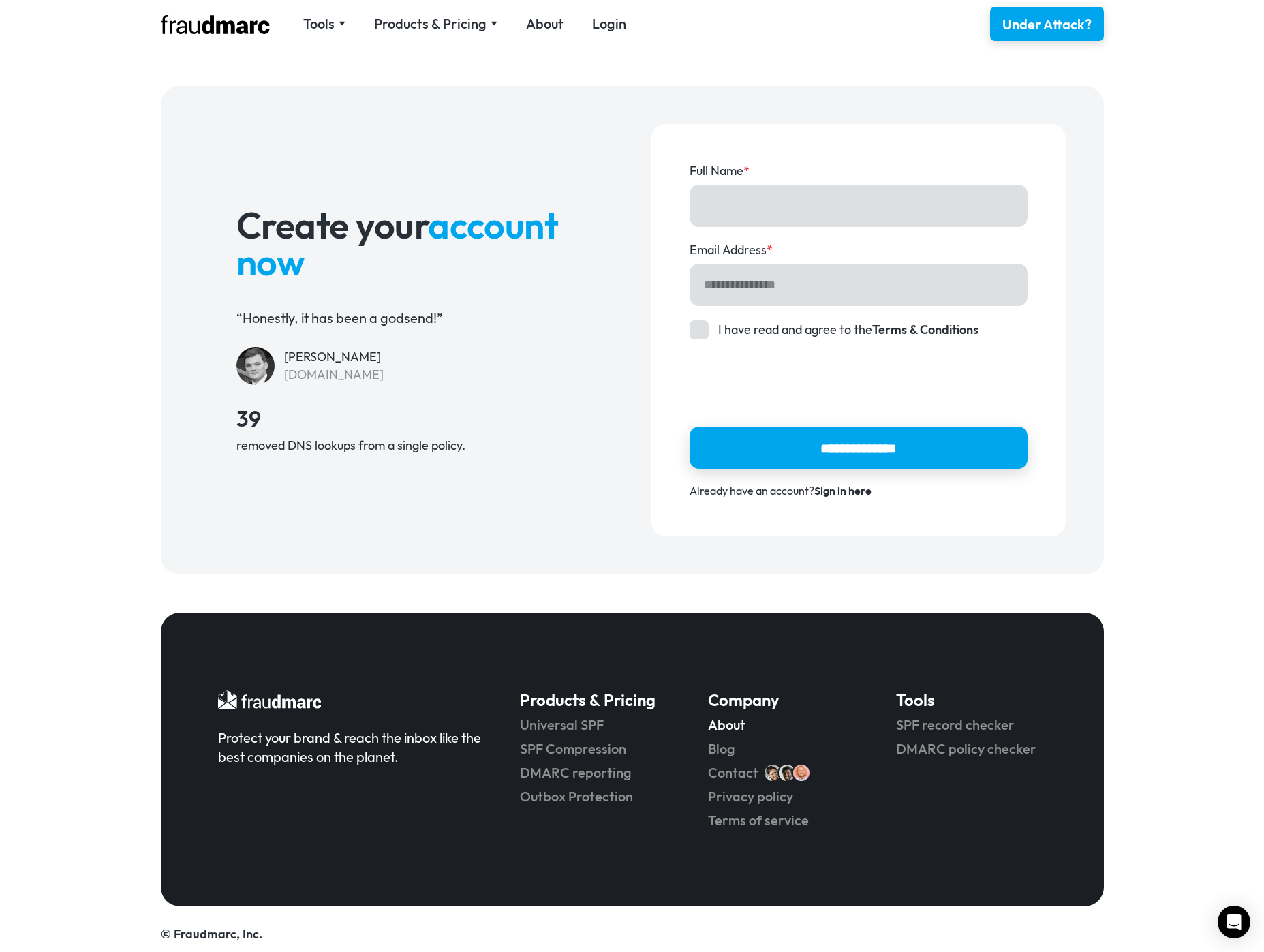
click at [723, 731] on link "About" at bounding box center [782, 725] width 150 height 19
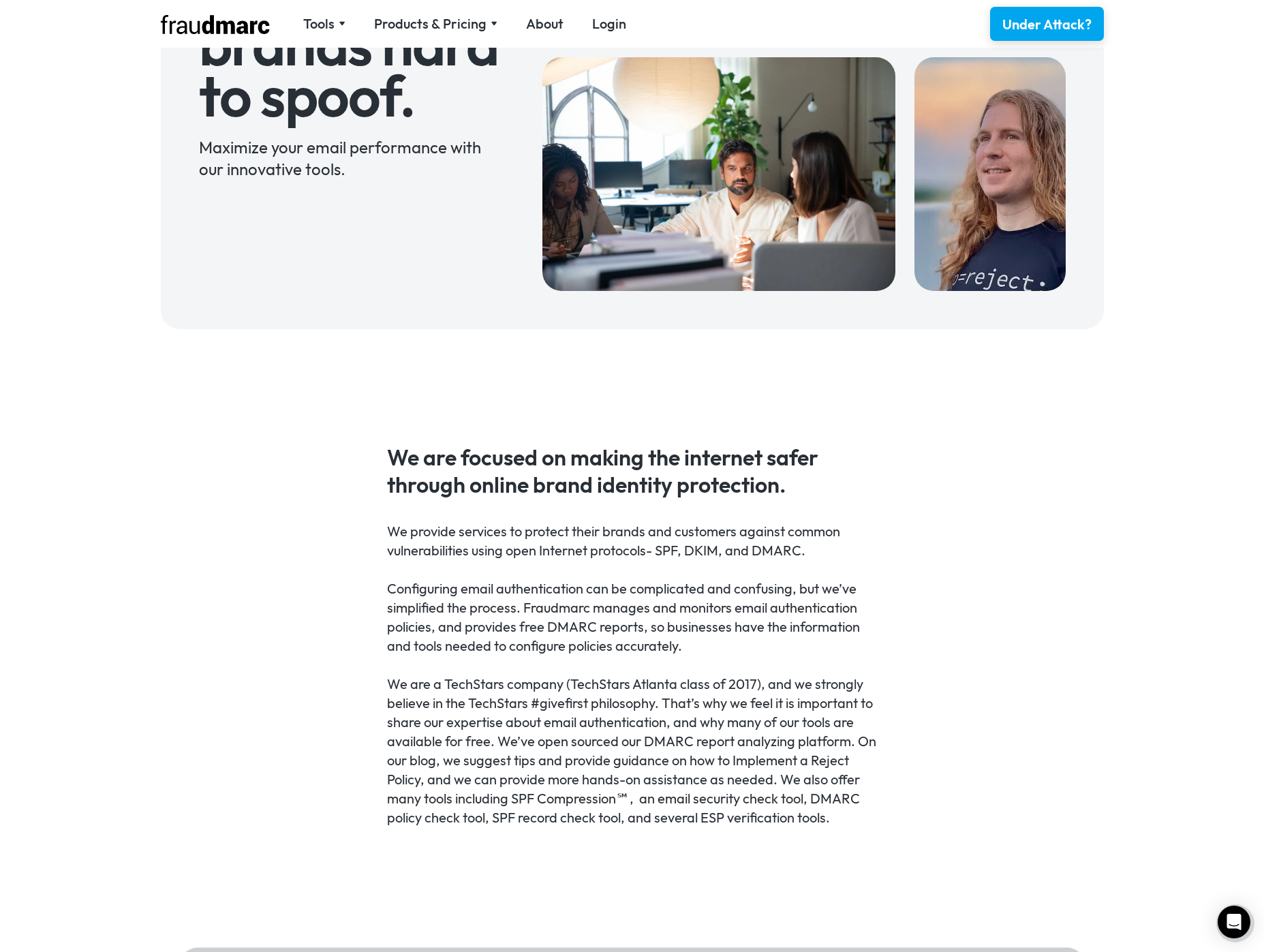
scroll to position [659, 0]
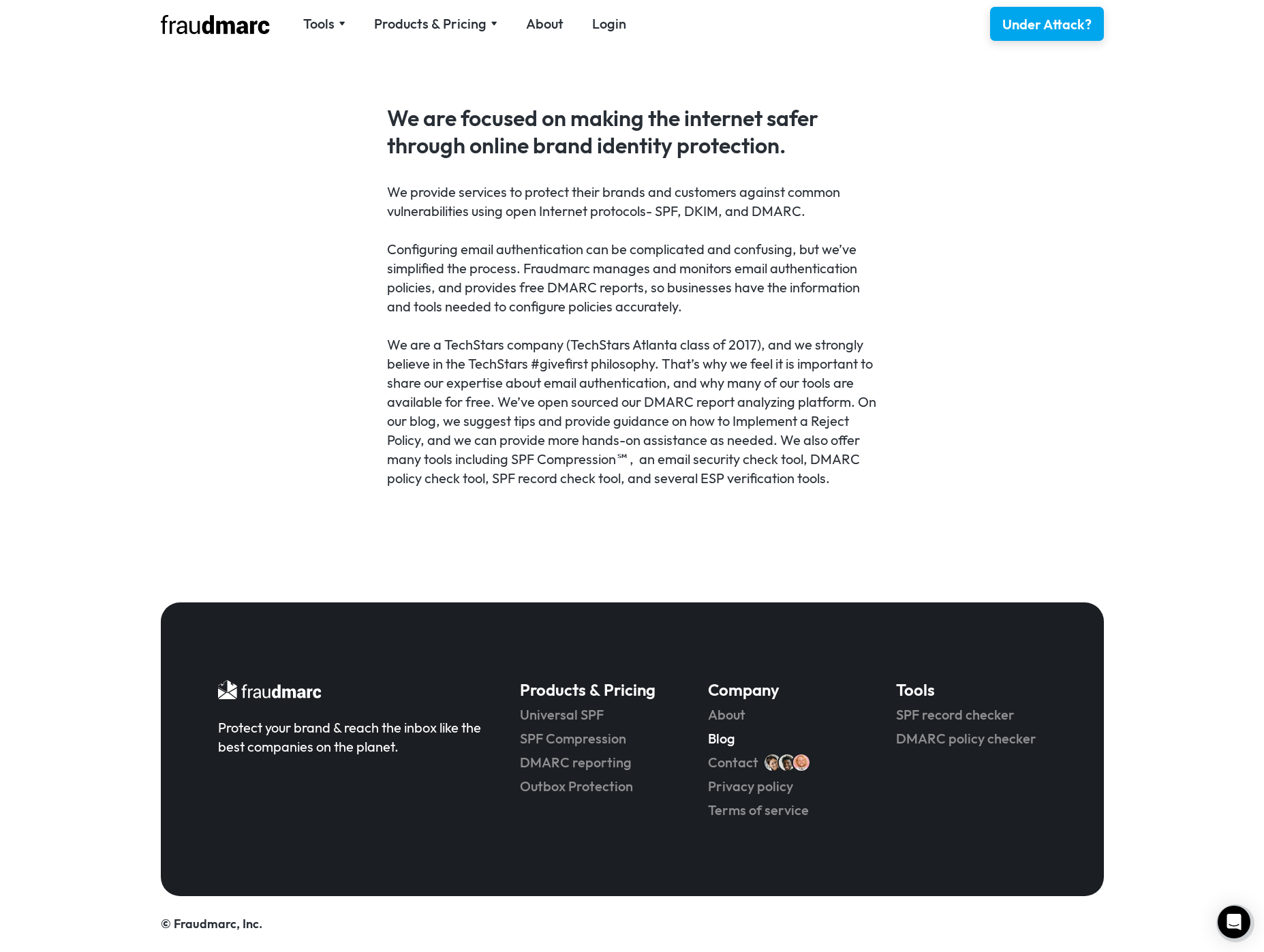
click at [727, 736] on link "Blog" at bounding box center [782, 738] width 150 height 19
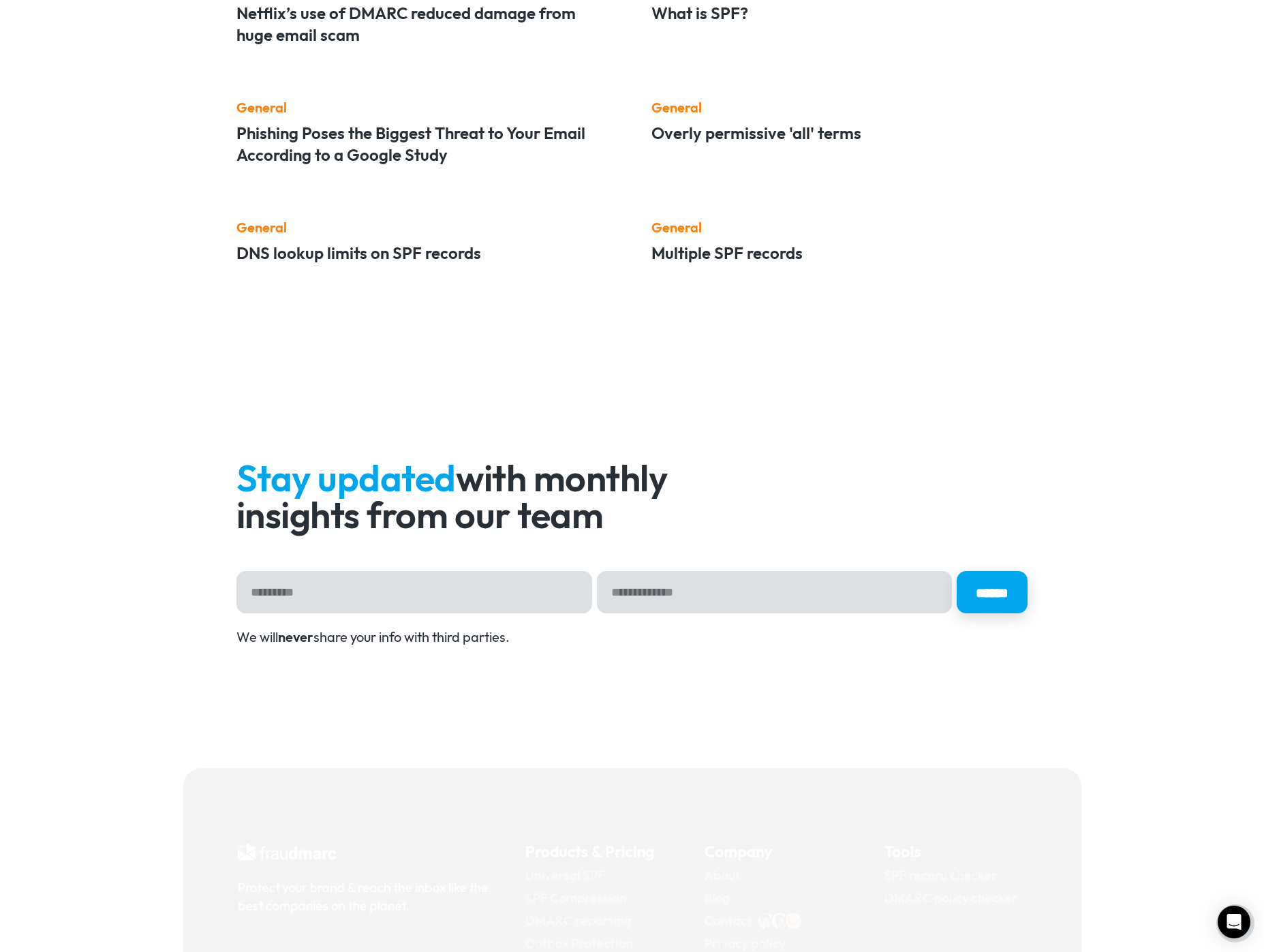
scroll to position [3203, 0]
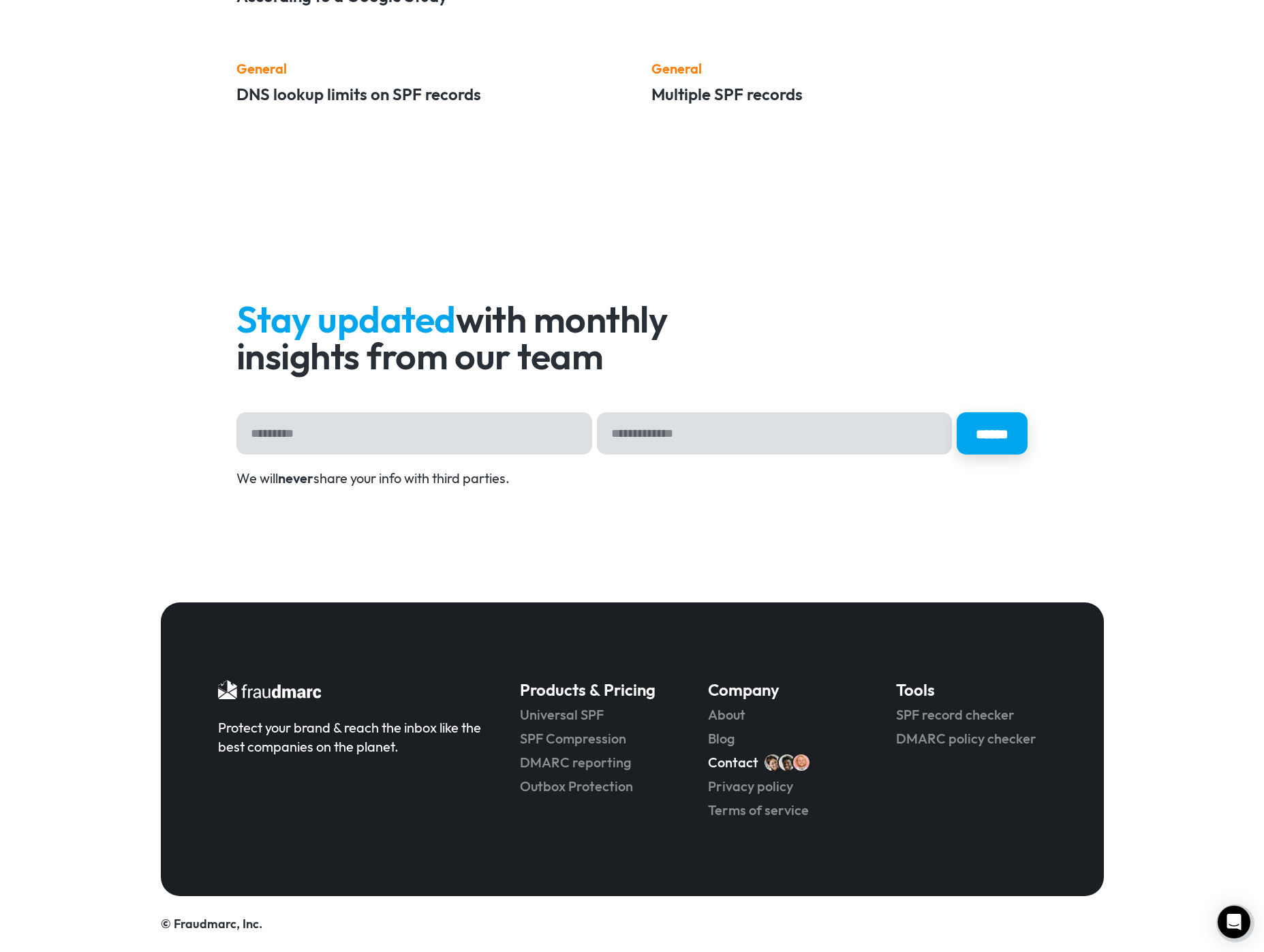
click at [719, 761] on link "Contact" at bounding box center [732, 762] width 51 height 19
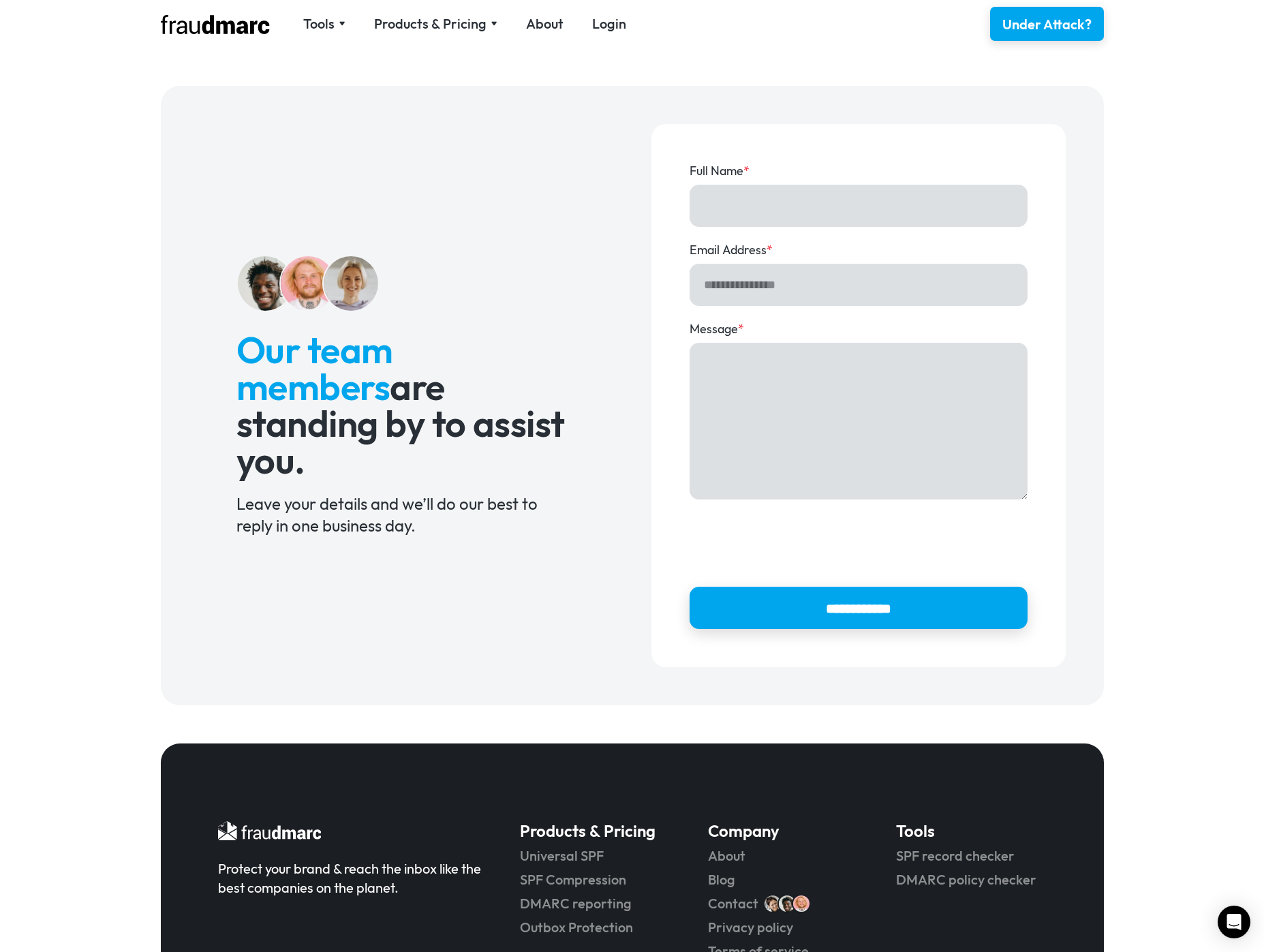
click at [548, 216] on div "**********" at bounding box center [632, 395] width 866 height 543
click at [1009, 25] on div "Under Attack?" at bounding box center [1046, 24] width 94 height 20
click at [599, 20] on link "Login" at bounding box center [609, 24] width 34 height 19
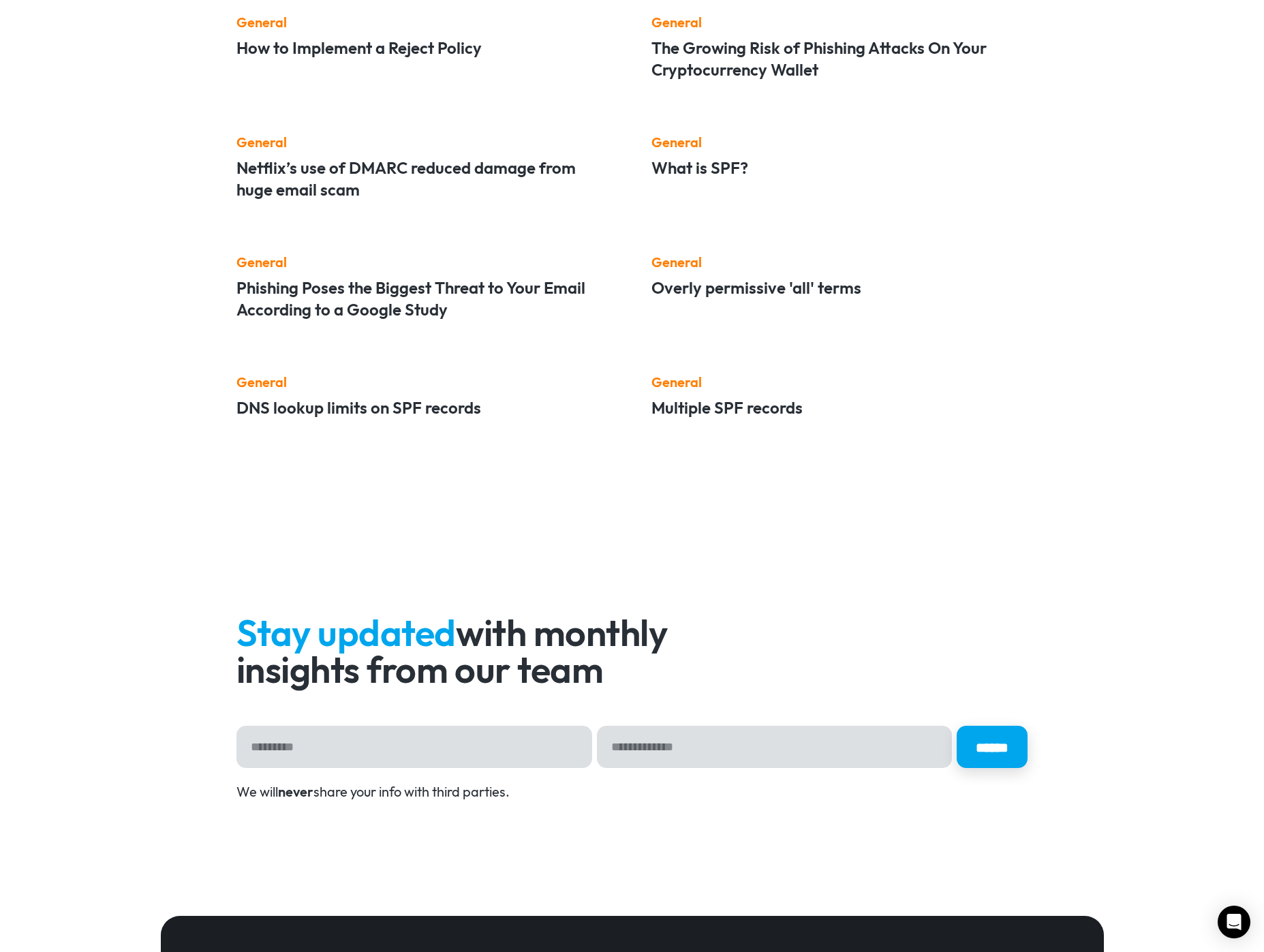
scroll to position [2407, 0]
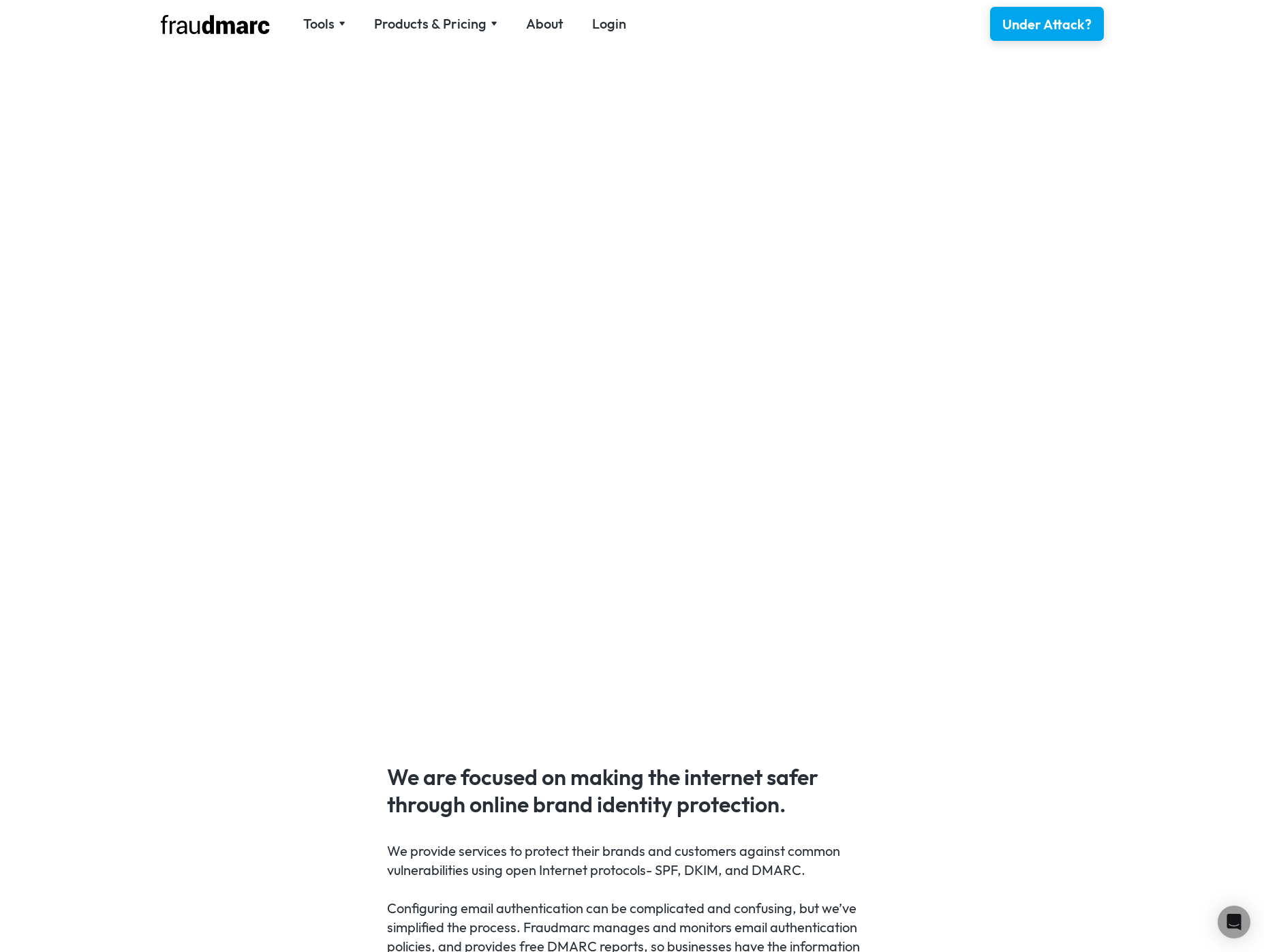
scroll to position [659, 0]
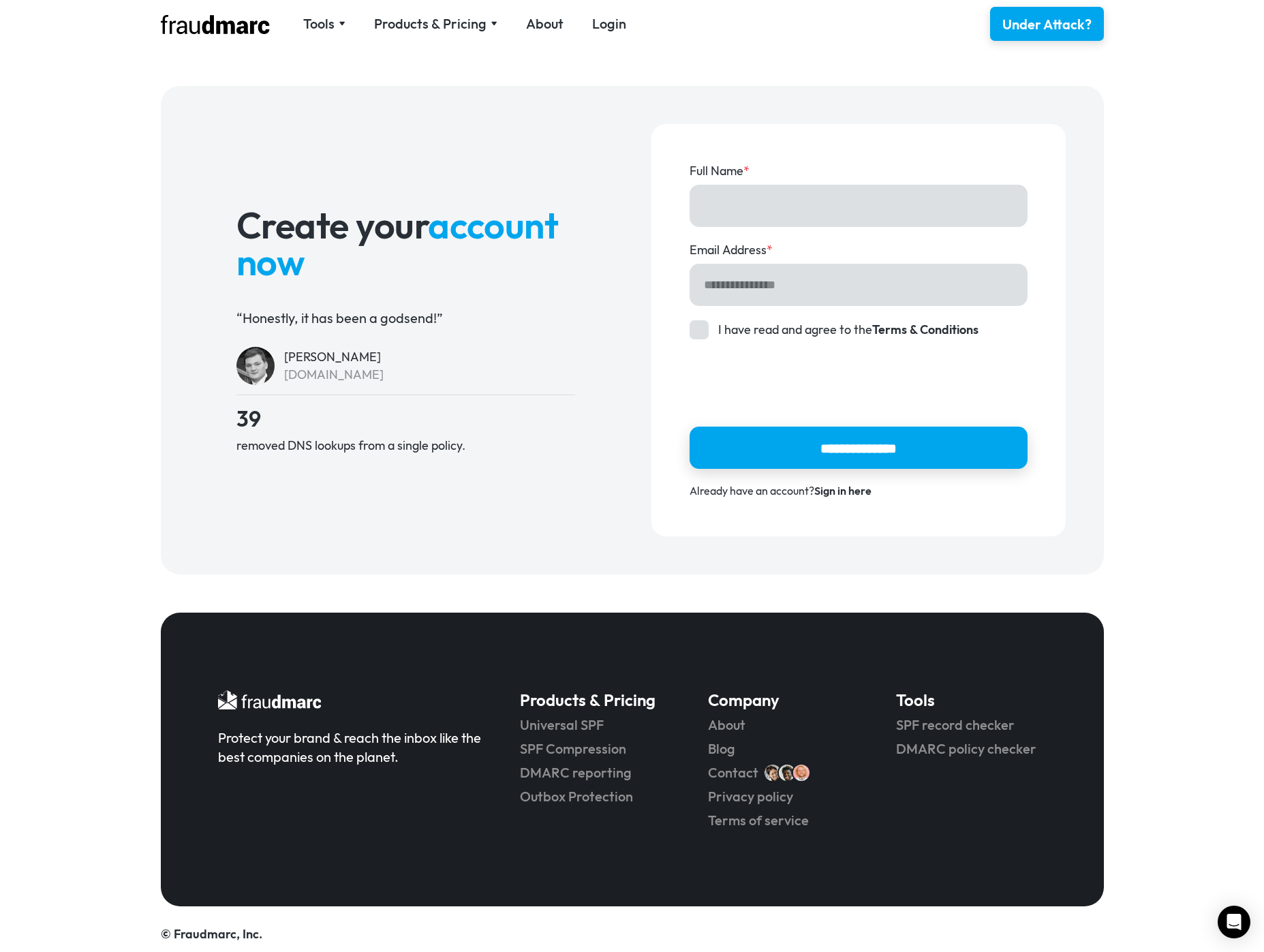
drag, startPoint x: 409, startPoint y: 381, endPoint x: 283, endPoint y: 379, distance: 126.0
click at [283, 379] on div "[PERSON_NAME][DOMAIN_NAME]" at bounding box center [406, 365] width 339 height 38
copy div "[DOMAIN_NAME]"
